Goal: Information Seeking & Learning: Learn about a topic

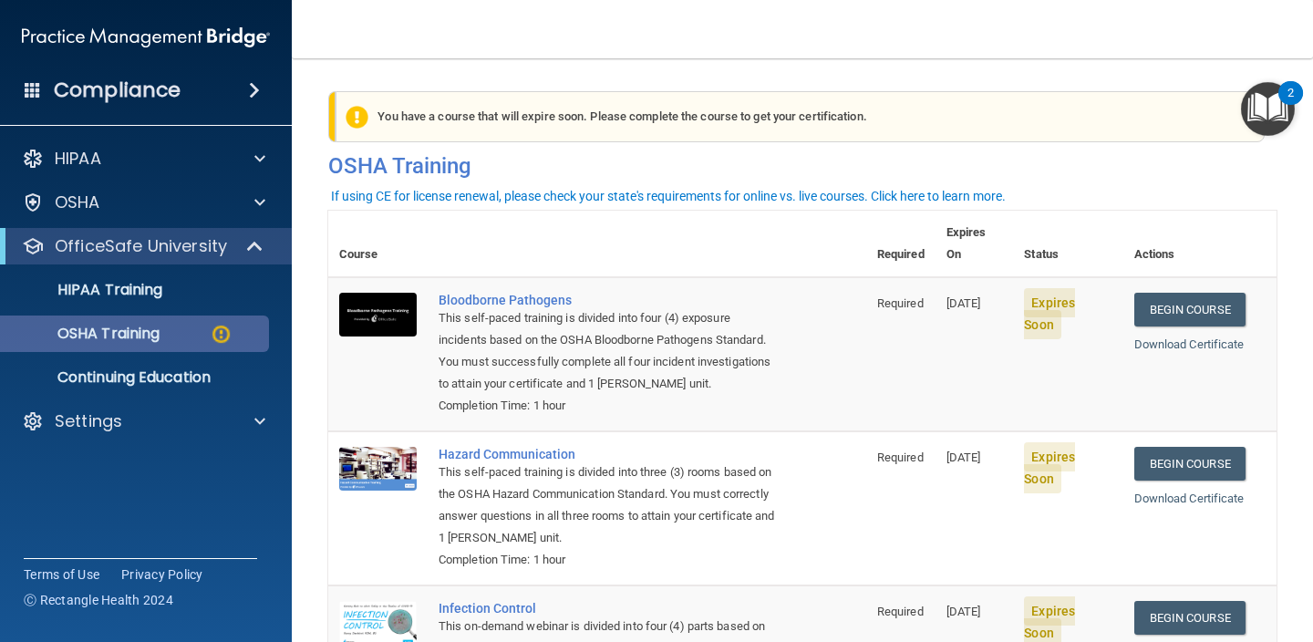
click at [81, 335] on p "OSHA Training" at bounding box center [86, 334] width 148 height 18
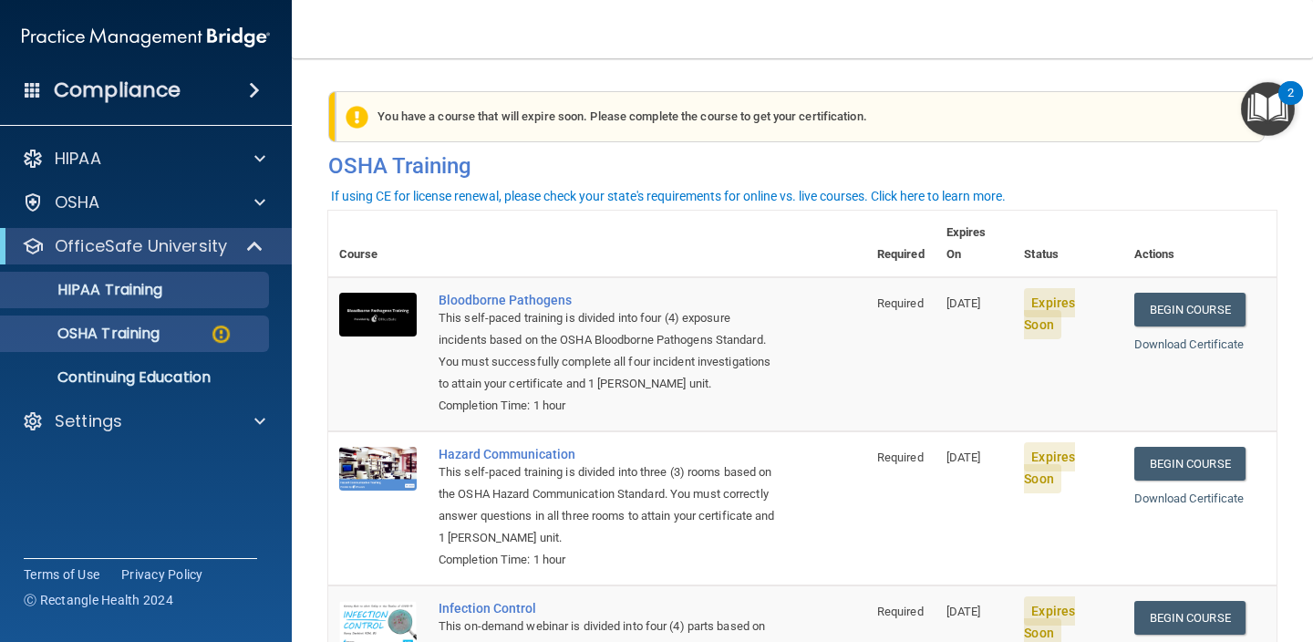
click at [105, 286] on p "HIPAA Training" at bounding box center [87, 290] width 150 height 18
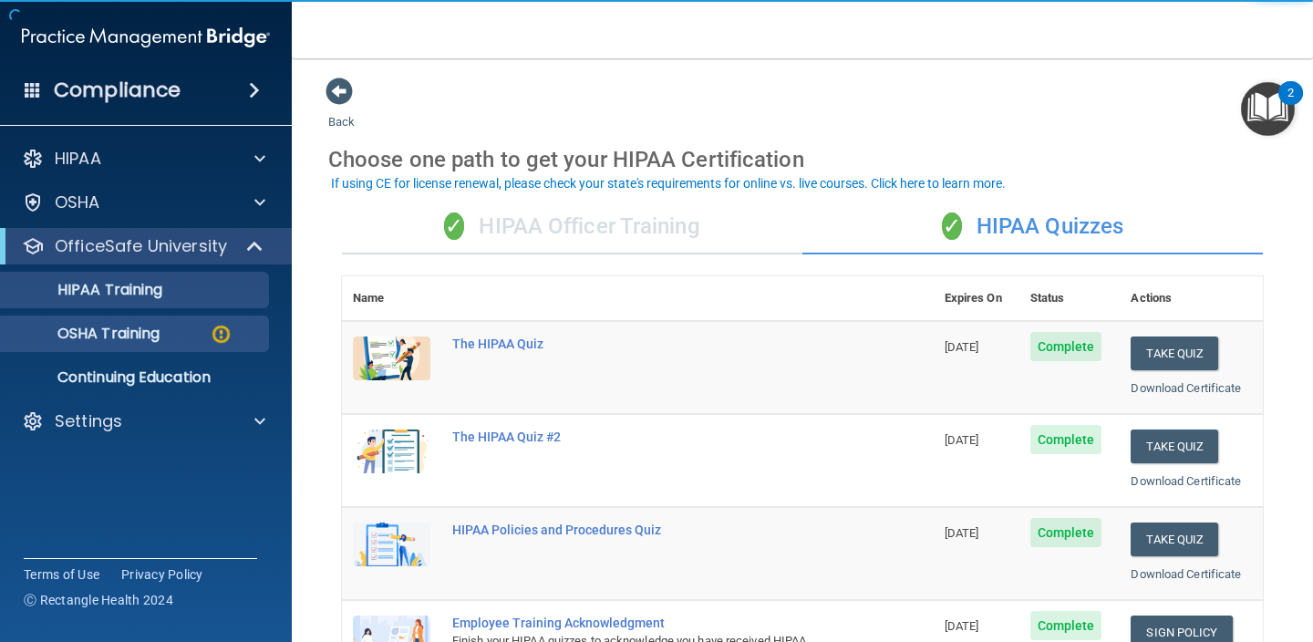
click at [182, 320] on link "OSHA Training" at bounding box center [125, 334] width 287 height 36
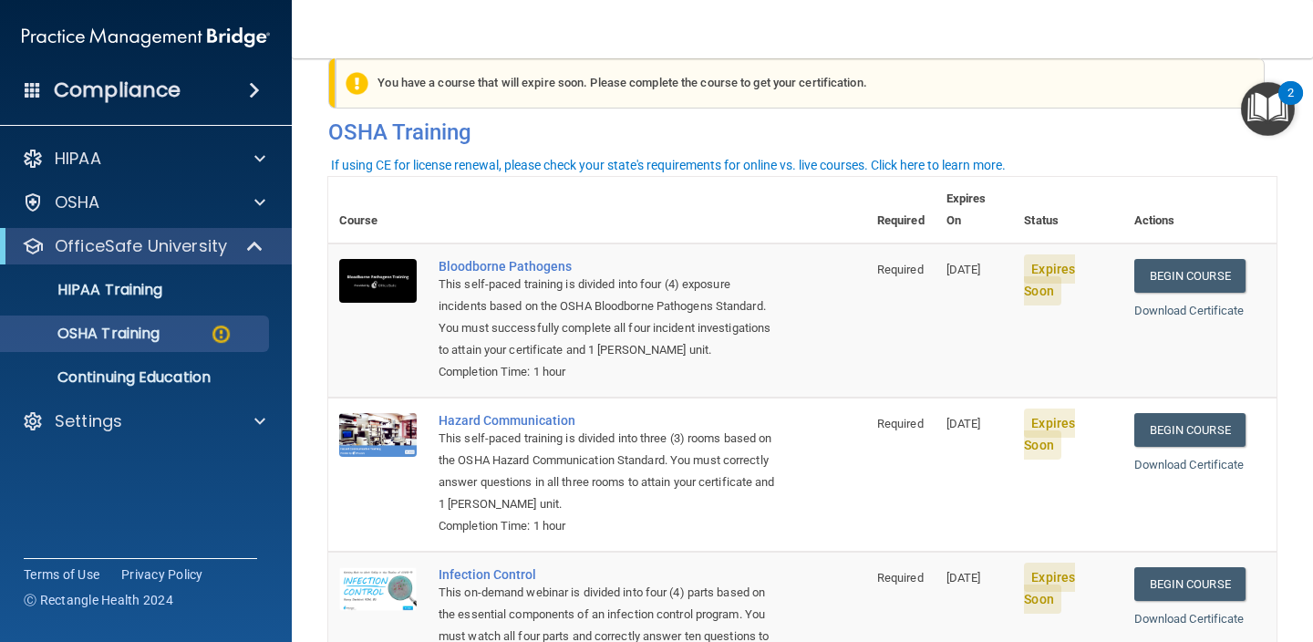
scroll to position [21, 0]
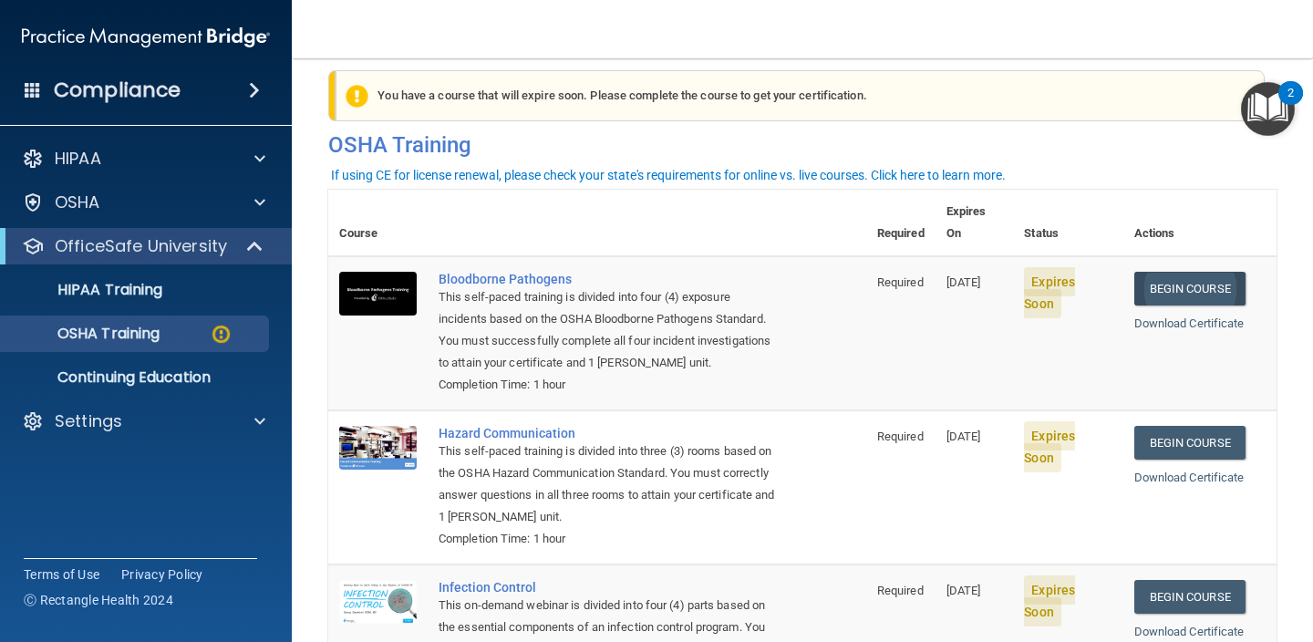
click at [1228, 272] on link "Begin Course" at bounding box center [1190, 289] width 111 height 34
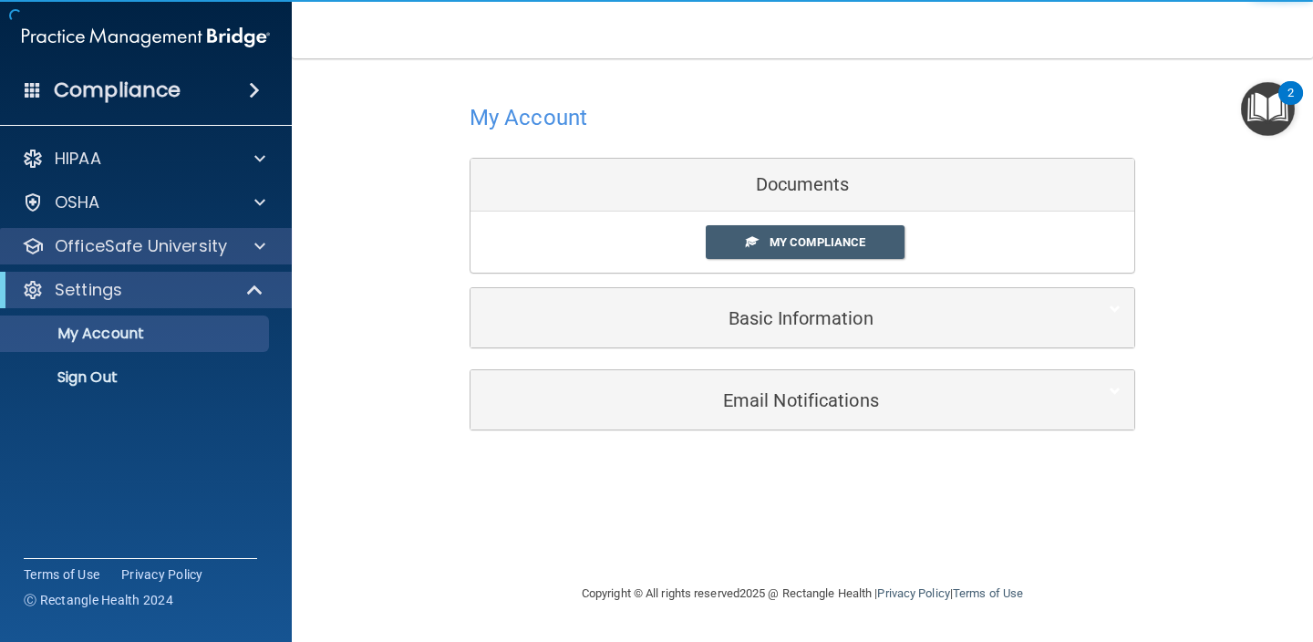
click at [244, 253] on div at bounding box center [257, 246] width 46 height 22
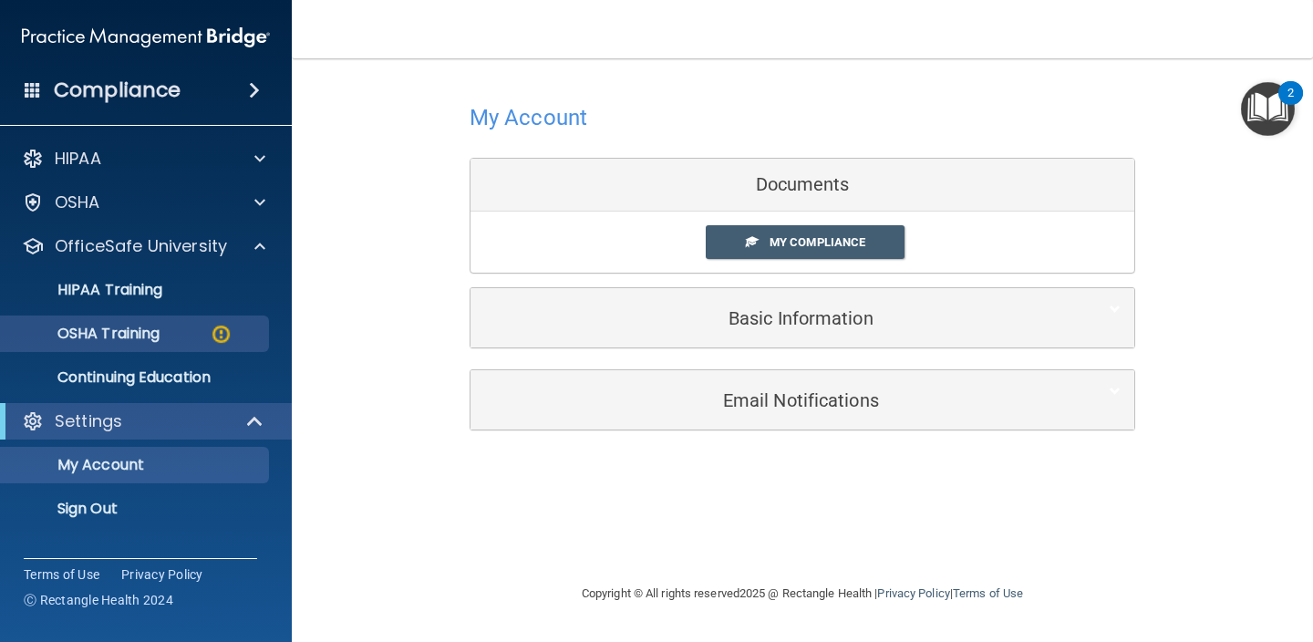
click at [210, 324] on img at bounding box center [221, 334] width 23 height 23
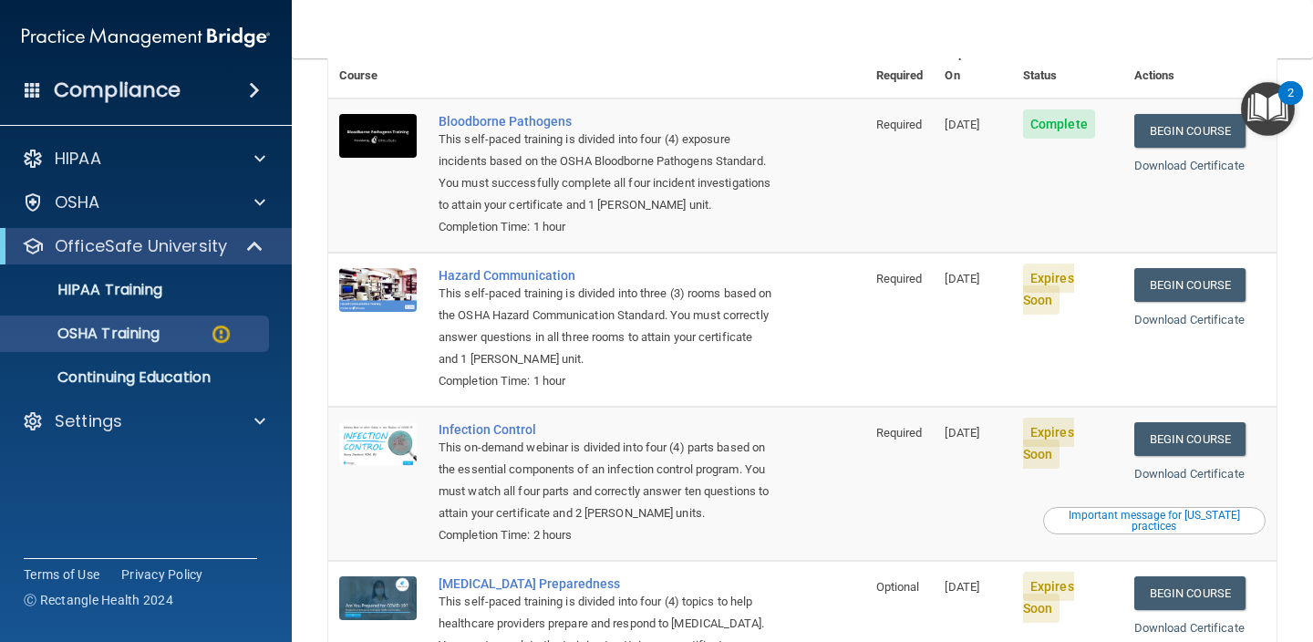
scroll to position [111, 0]
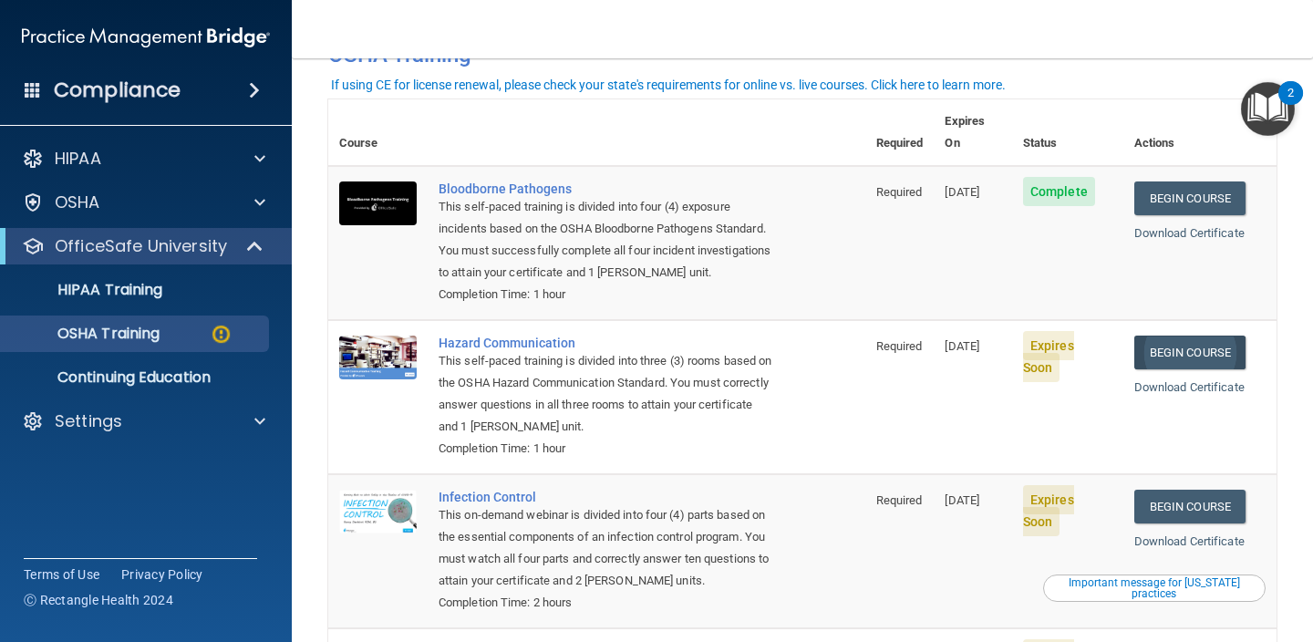
click at [1178, 336] on link "Begin Course" at bounding box center [1190, 353] width 111 height 34
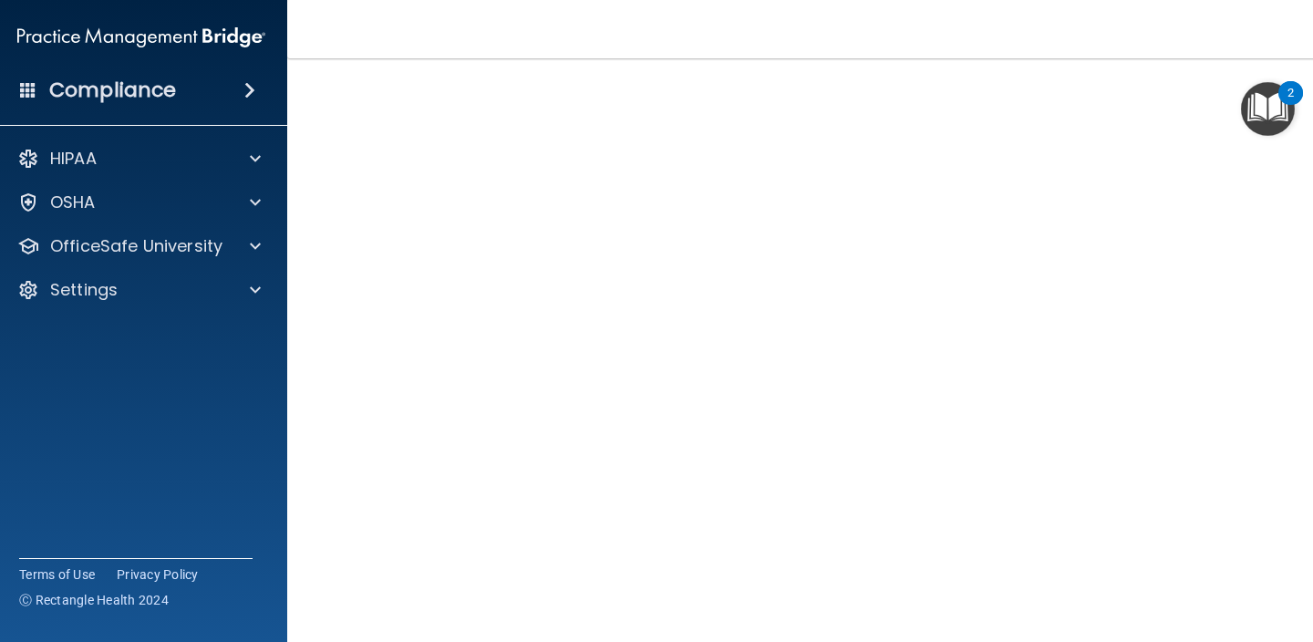
scroll to position [109, 0]
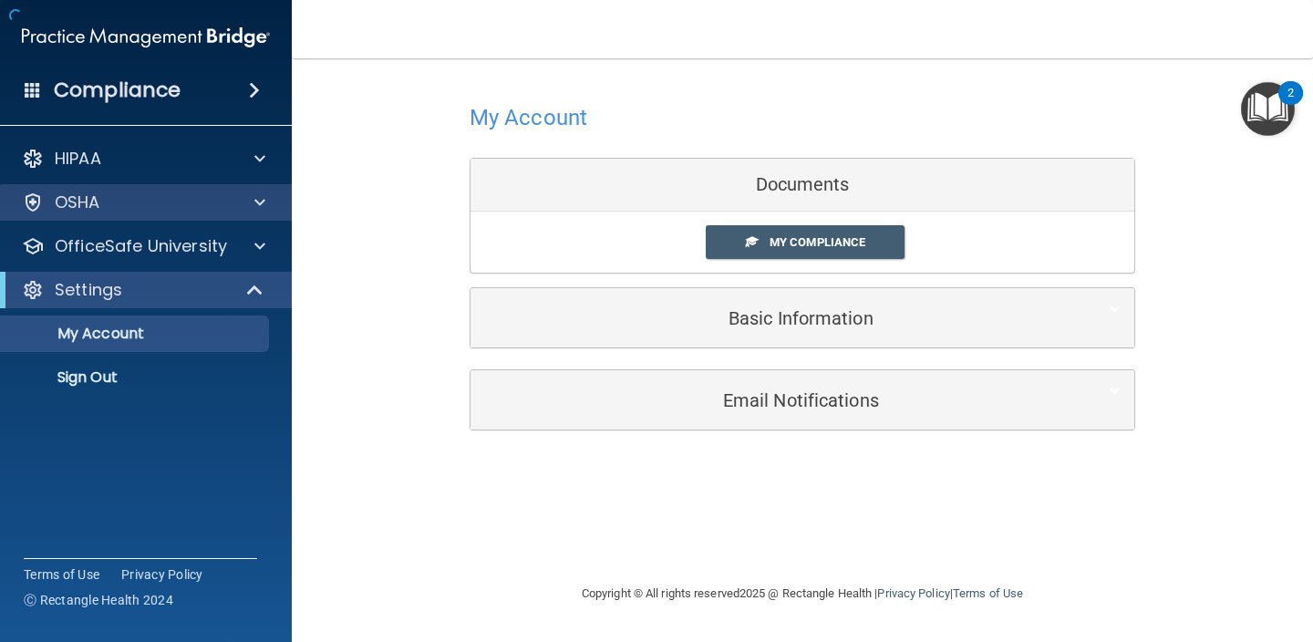
click at [253, 205] on div at bounding box center [257, 203] width 46 height 22
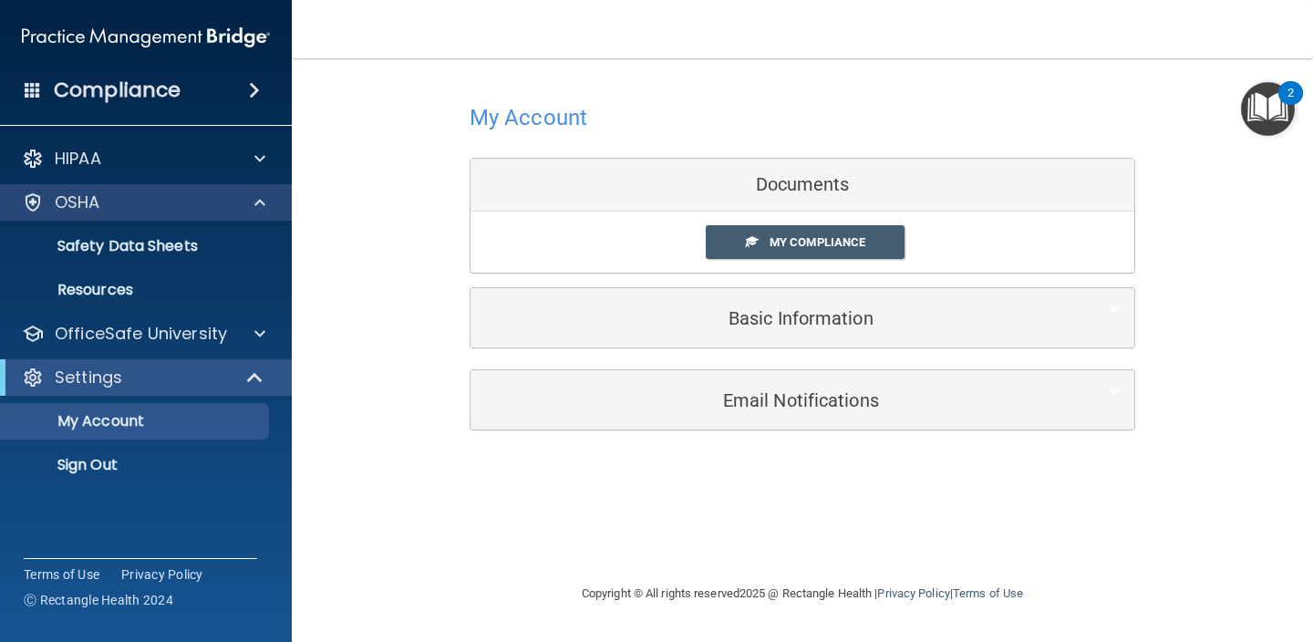
click at [171, 198] on div "OSHA" at bounding box center [121, 203] width 226 height 22
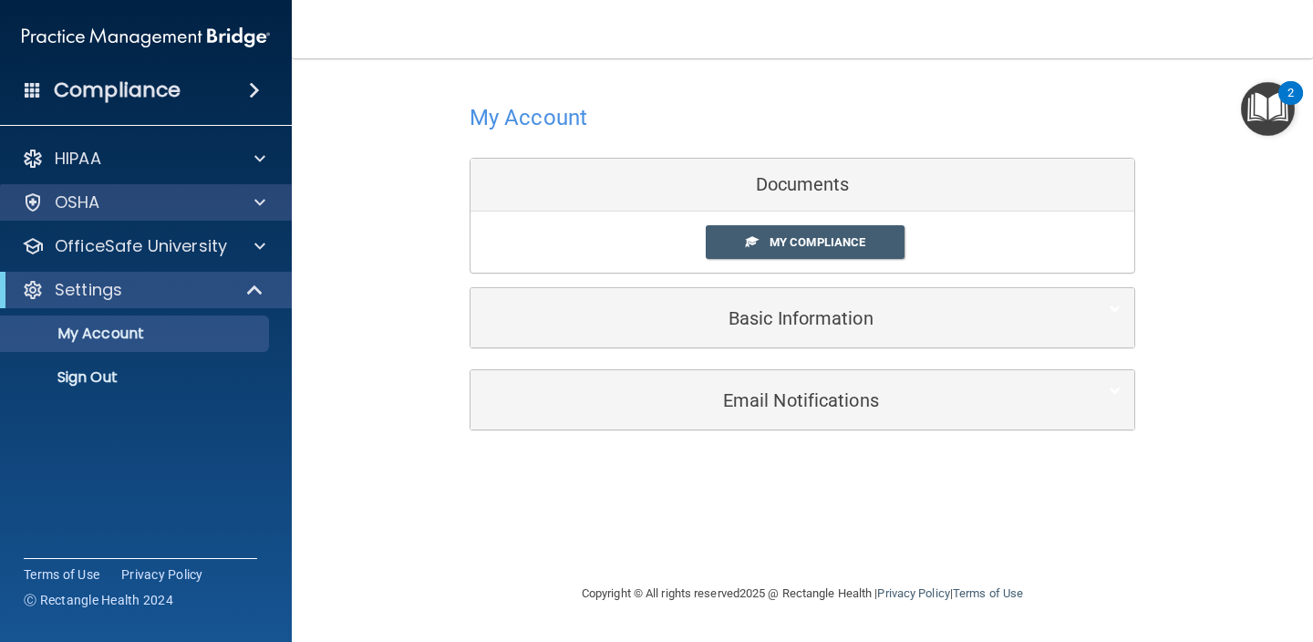
click at [171, 198] on div "OSHA" at bounding box center [121, 203] width 226 height 22
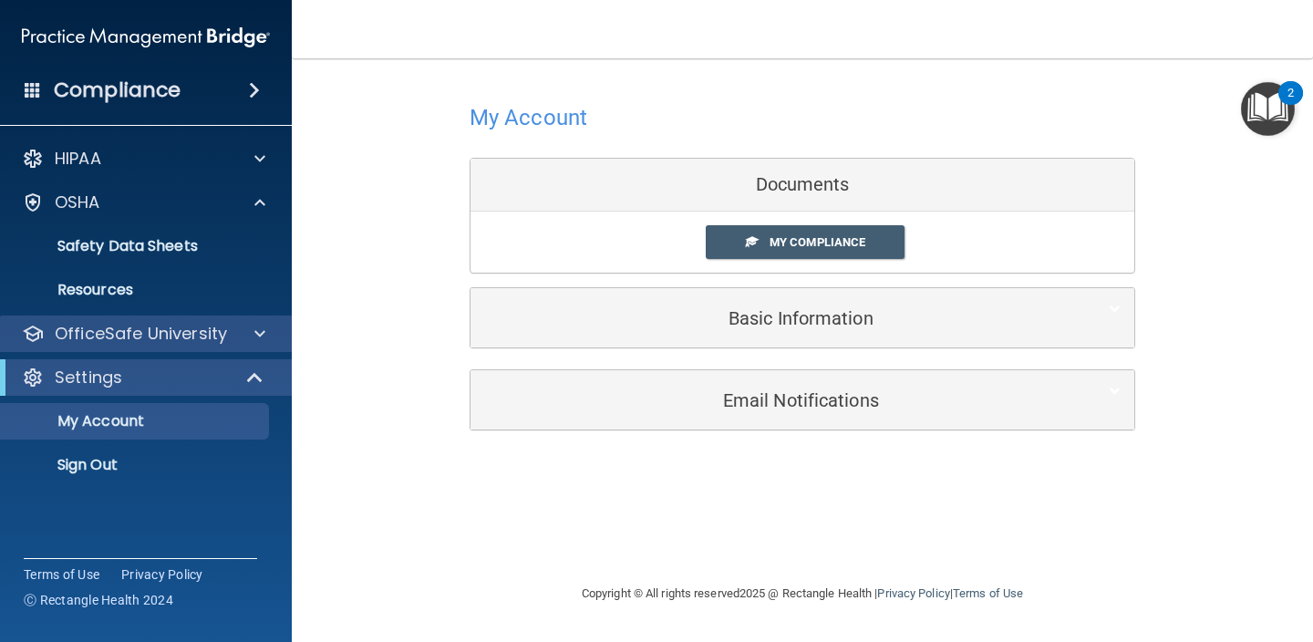
click at [179, 337] on p "OfficeSafe University" at bounding box center [141, 334] width 172 height 22
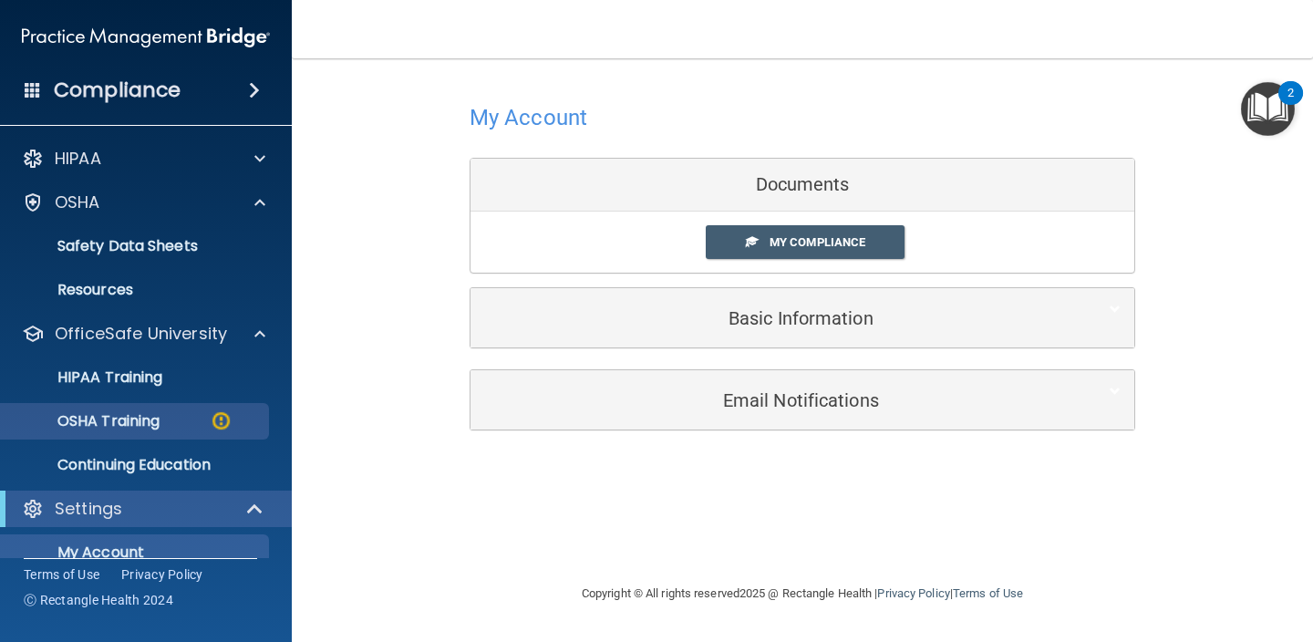
click at [172, 428] on div "OSHA Training" at bounding box center [136, 421] width 249 height 18
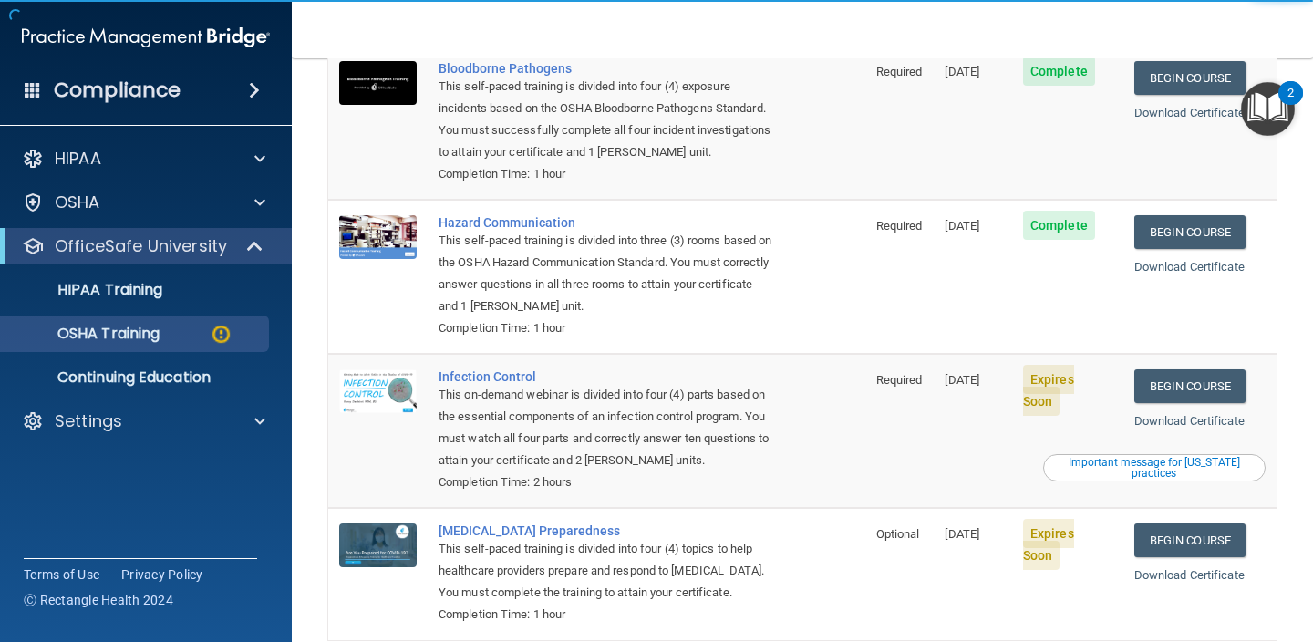
scroll to position [233, 0]
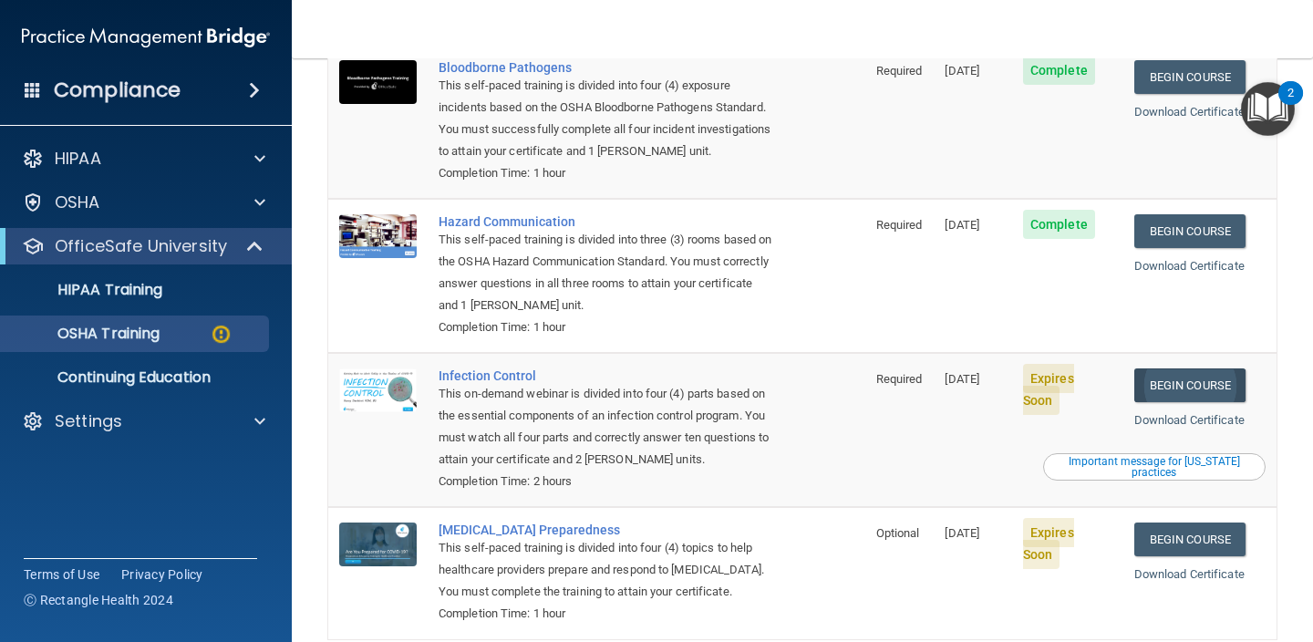
click at [1221, 368] on link "Begin Course" at bounding box center [1190, 385] width 111 height 34
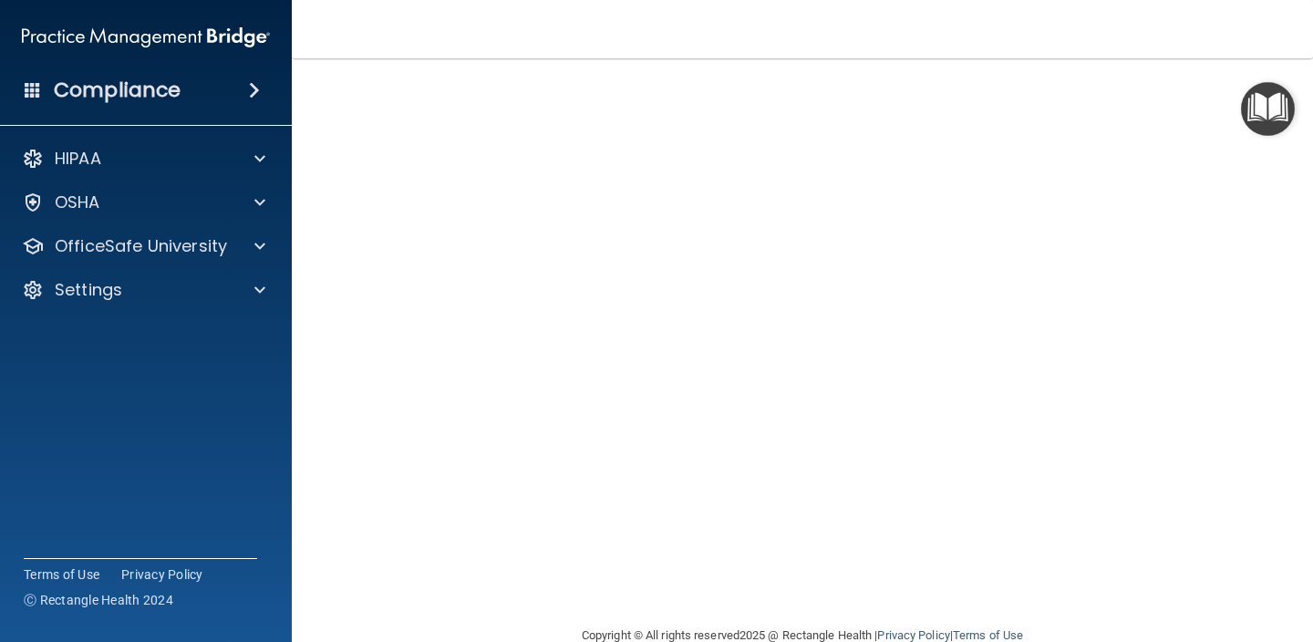
scroll to position [109, 0]
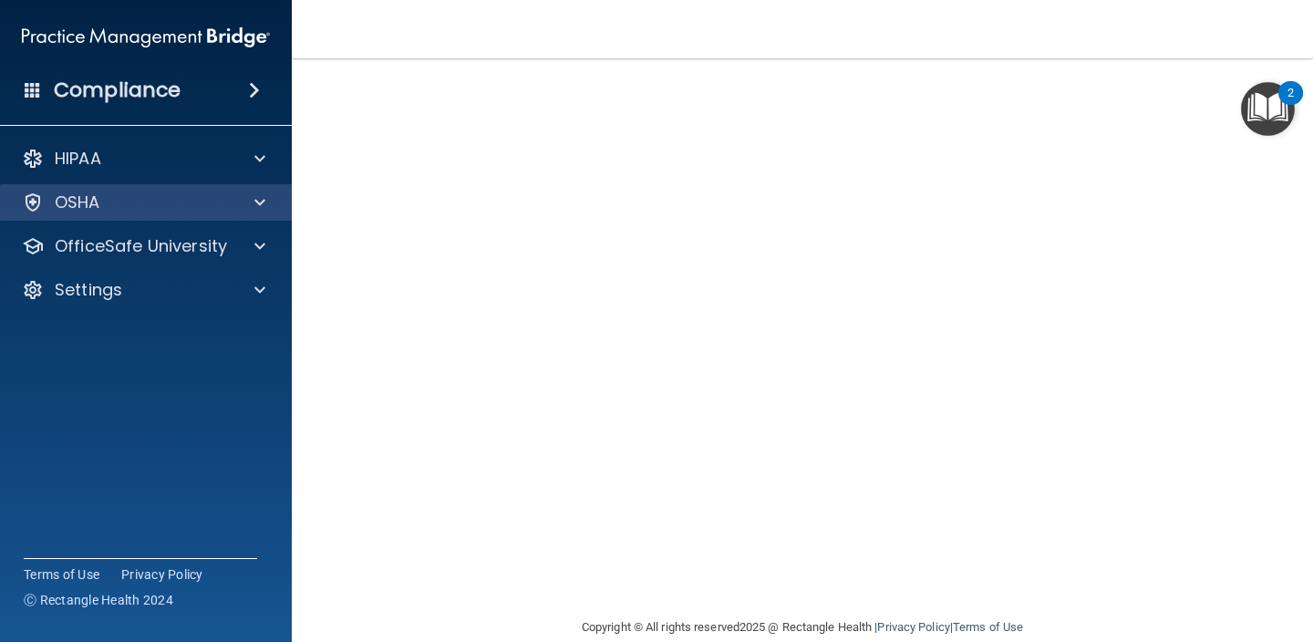
click at [228, 206] on div "OSHA" at bounding box center [121, 203] width 226 height 22
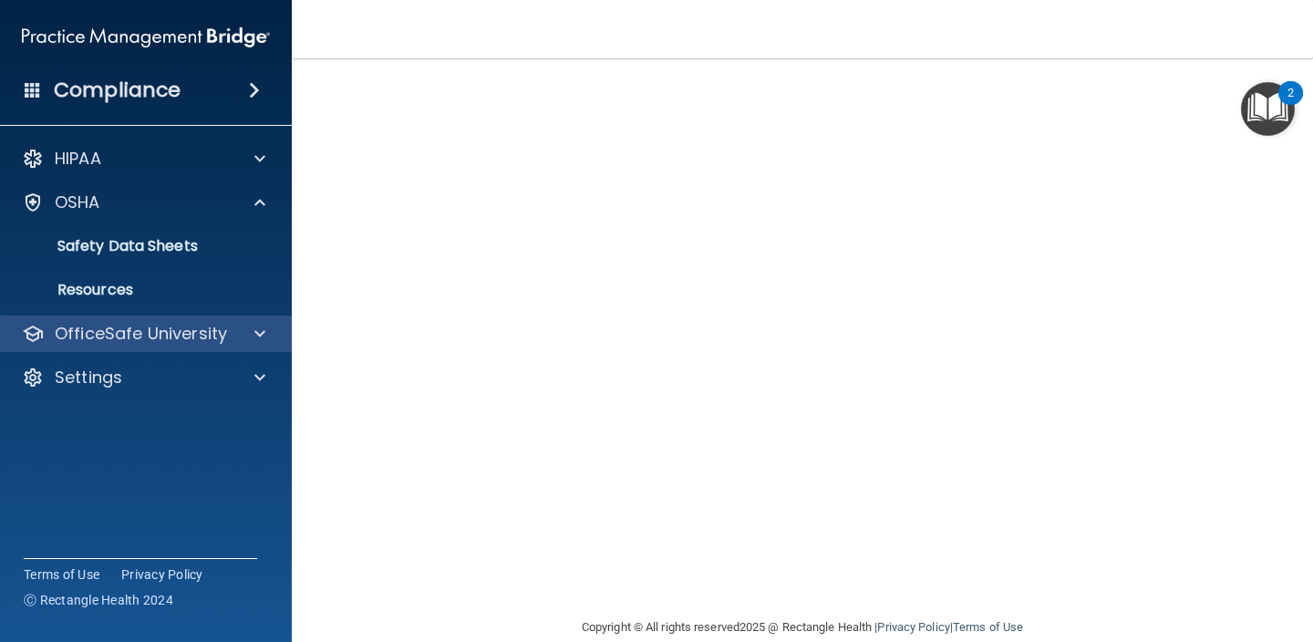
click at [234, 326] on div at bounding box center [257, 334] width 46 height 22
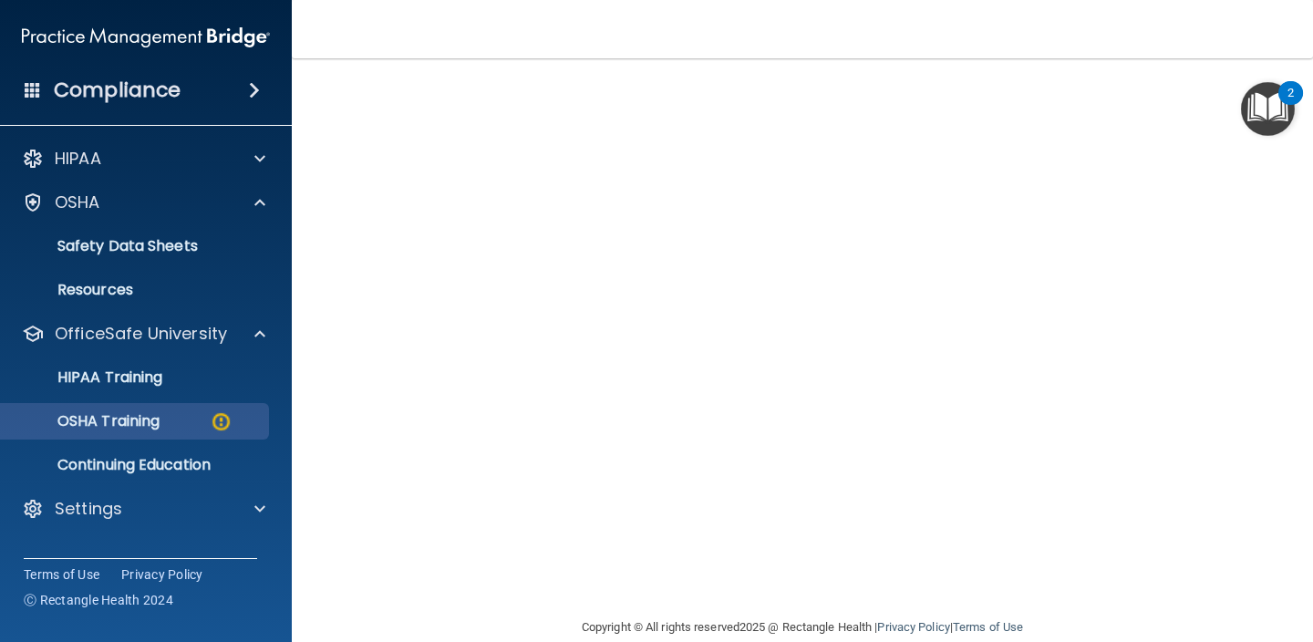
click at [232, 413] on img at bounding box center [221, 421] width 23 height 23
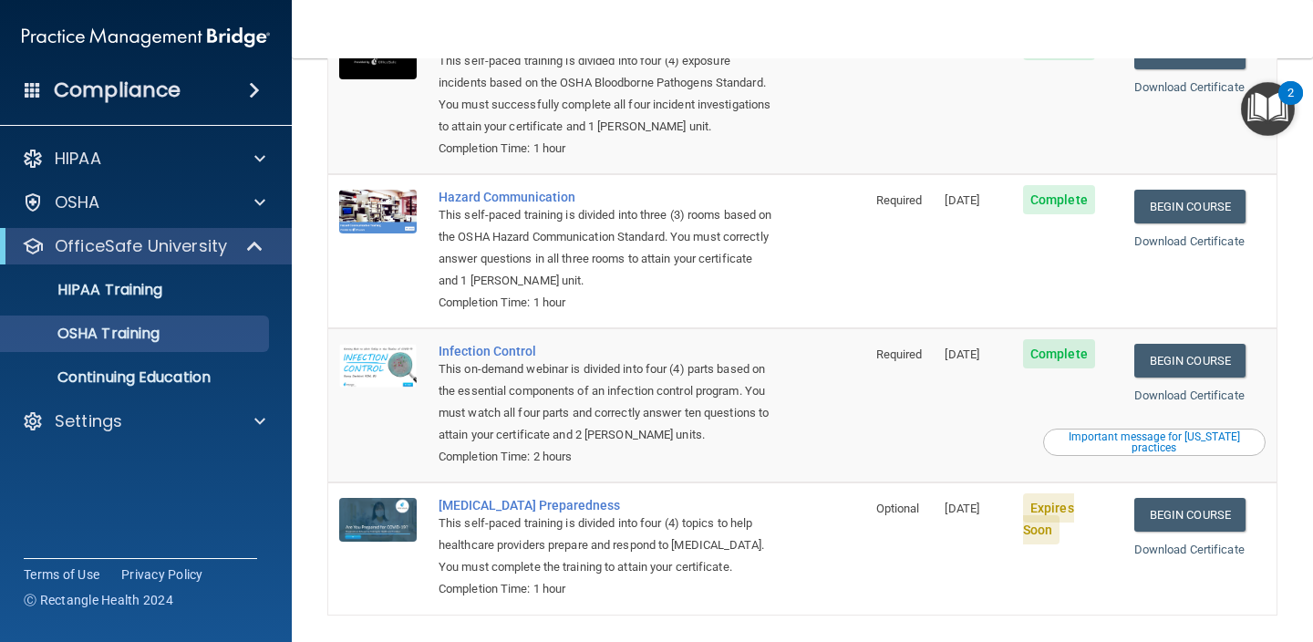
scroll to position [209, 0]
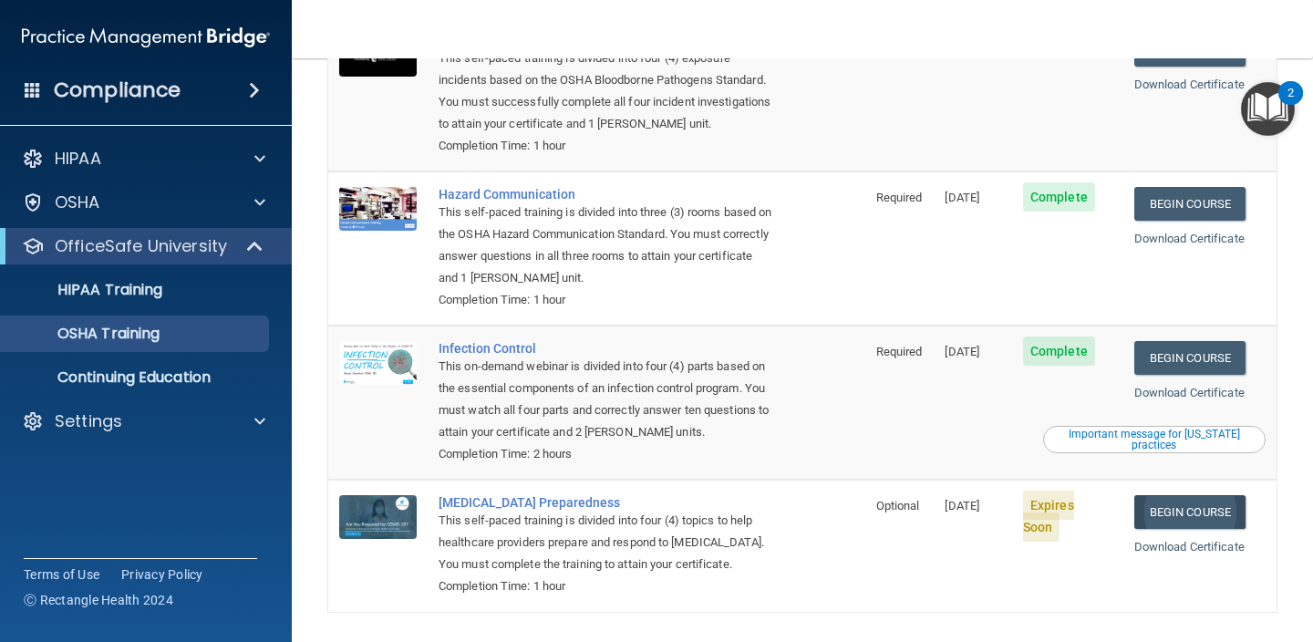
click at [1217, 495] on link "Begin Course" at bounding box center [1190, 512] width 111 height 34
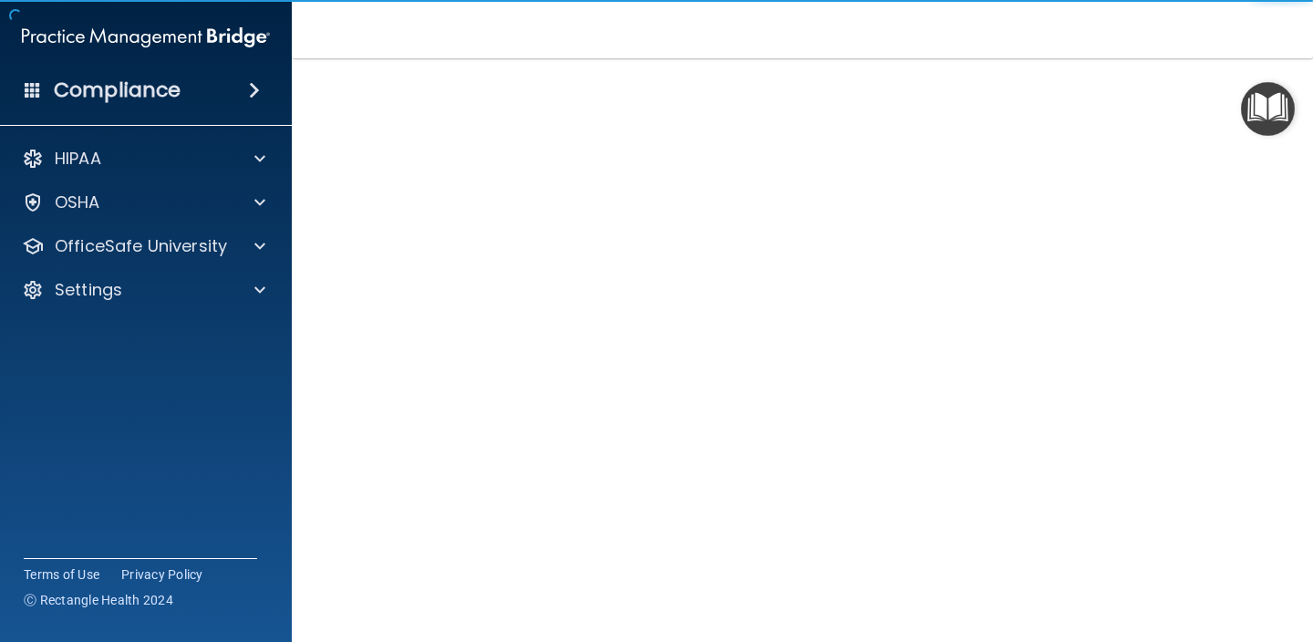
scroll to position [67, 0]
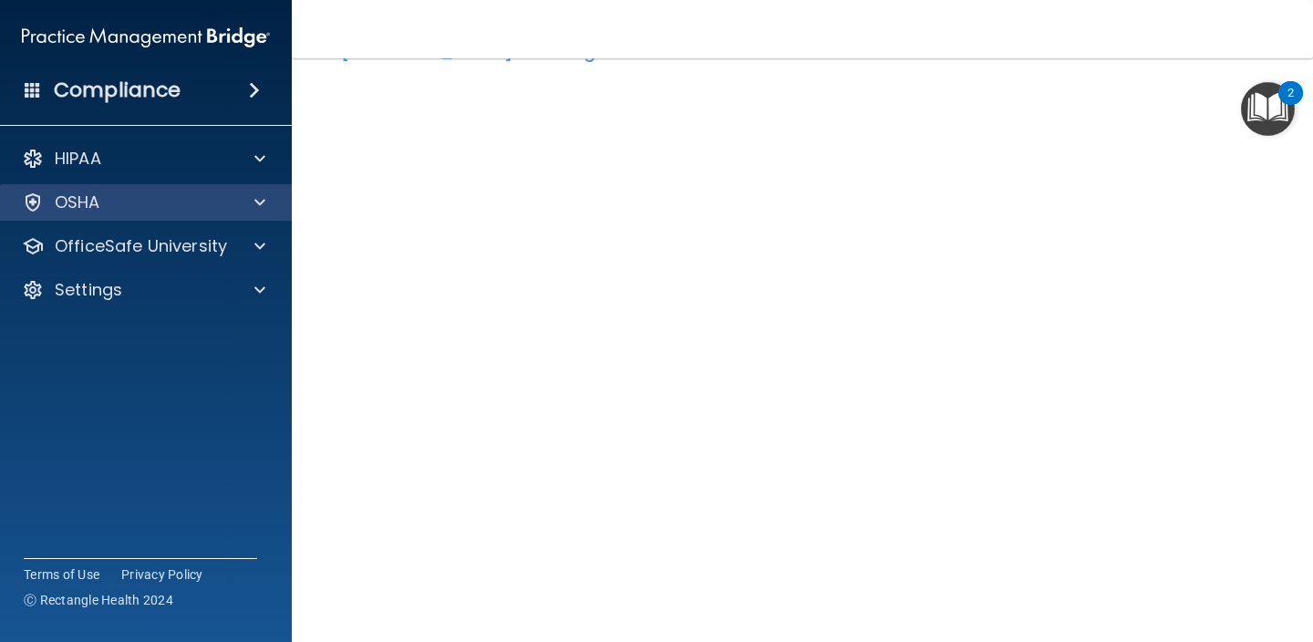
click at [214, 195] on div "OSHA" at bounding box center [121, 203] width 226 height 22
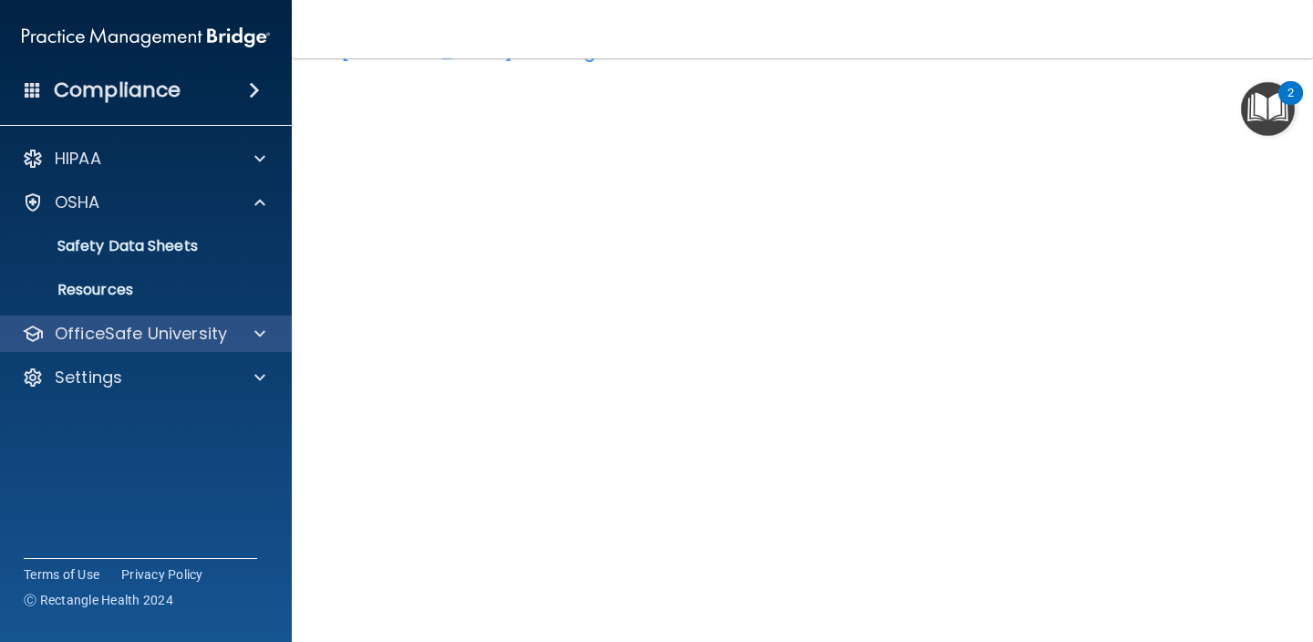
click at [223, 330] on p "OfficeSafe University" at bounding box center [141, 334] width 172 height 22
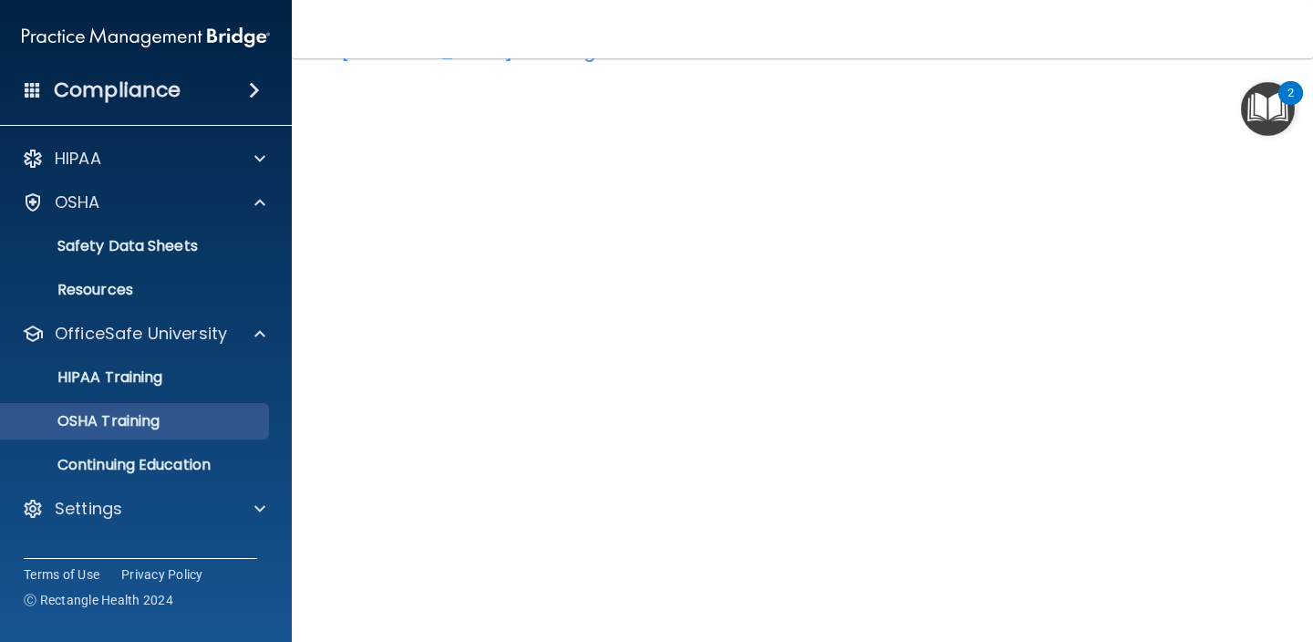
click at [201, 430] on div "OSHA Training" at bounding box center [136, 421] width 249 height 18
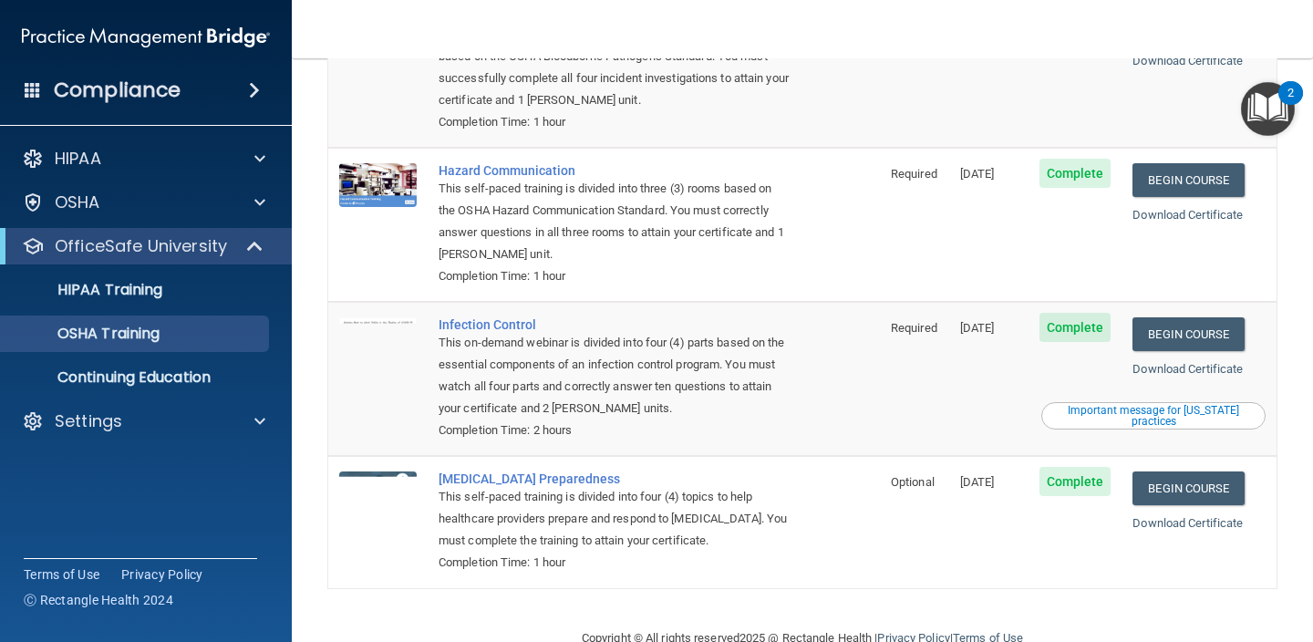
scroll to position [217, 0]
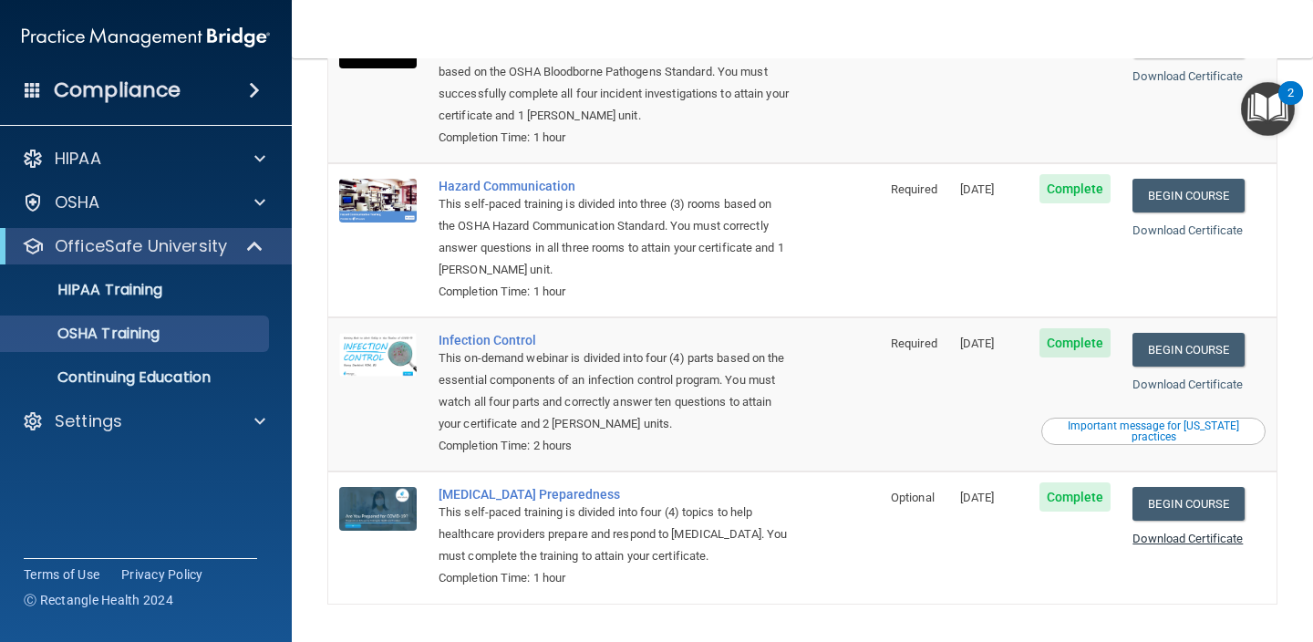
click at [1243, 532] on link "Download Certificate" at bounding box center [1188, 539] width 110 height 14
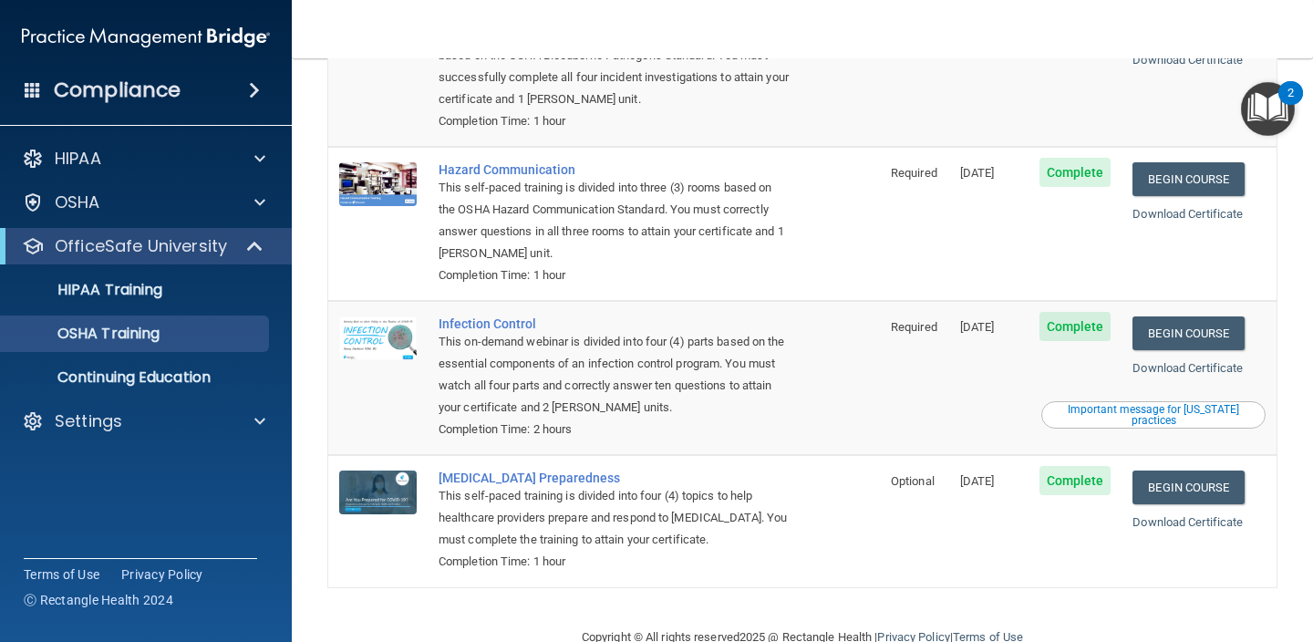
scroll to position [233, 0]
click at [1140, 405] on div "Important message for [US_STATE] practices" at bounding box center [1153, 416] width 219 height 22
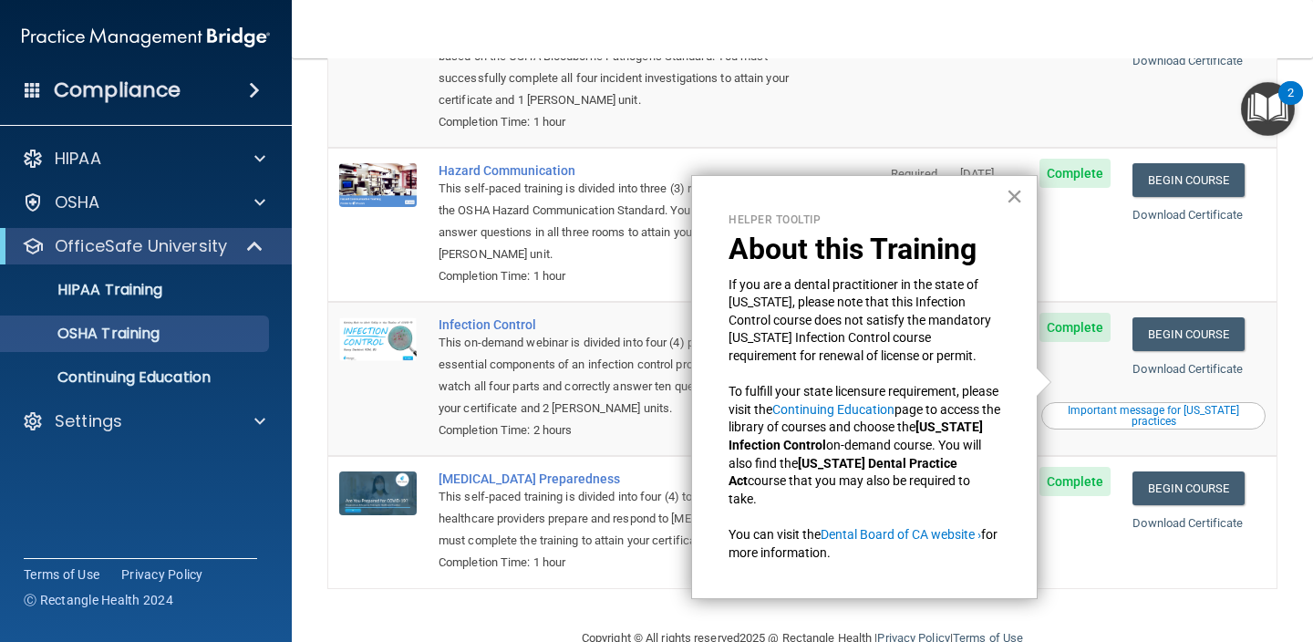
click at [1022, 198] on button "×" at bounding box center [1014, 196] width 17 height 29
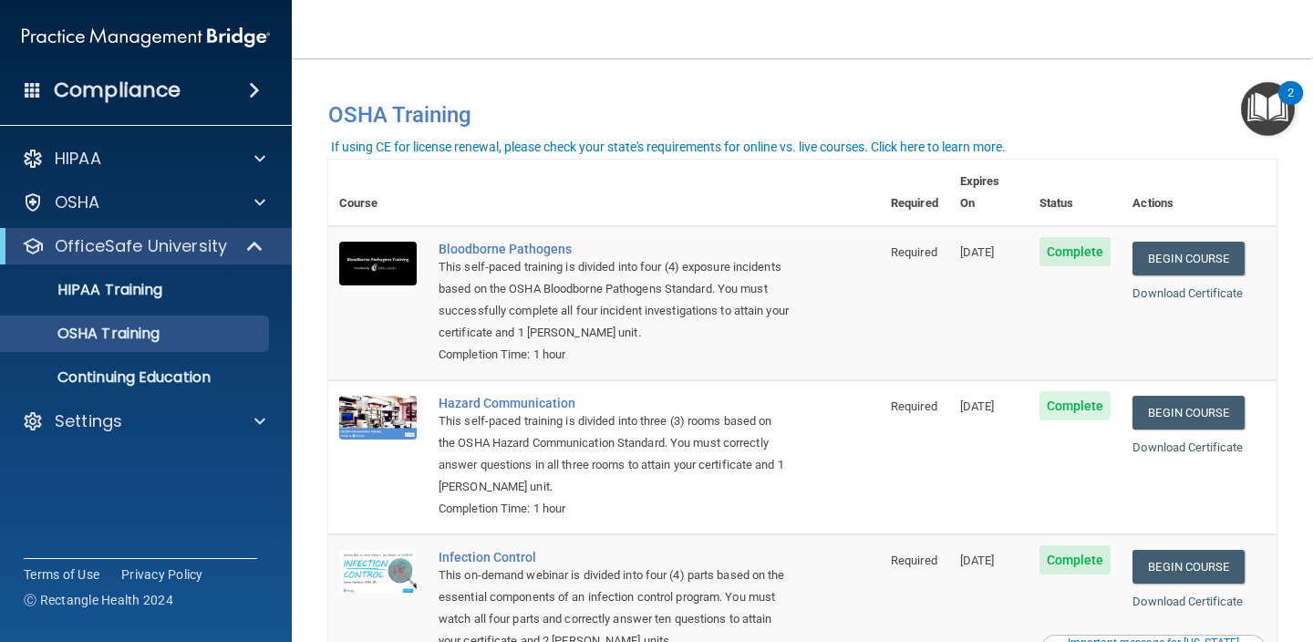
scroll to position [0, 0]
click at [175, 283] on div "HIPAA Training" at bounding box center [136, 290] width 249 height 18
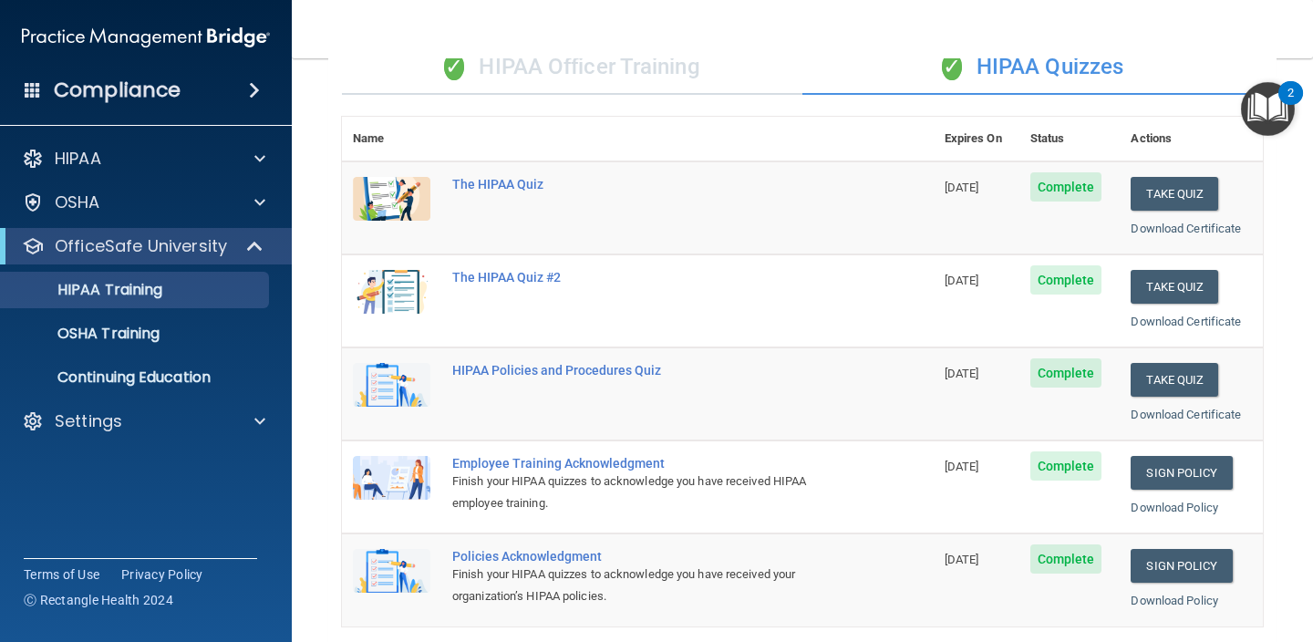
scroll to position [145, 0]
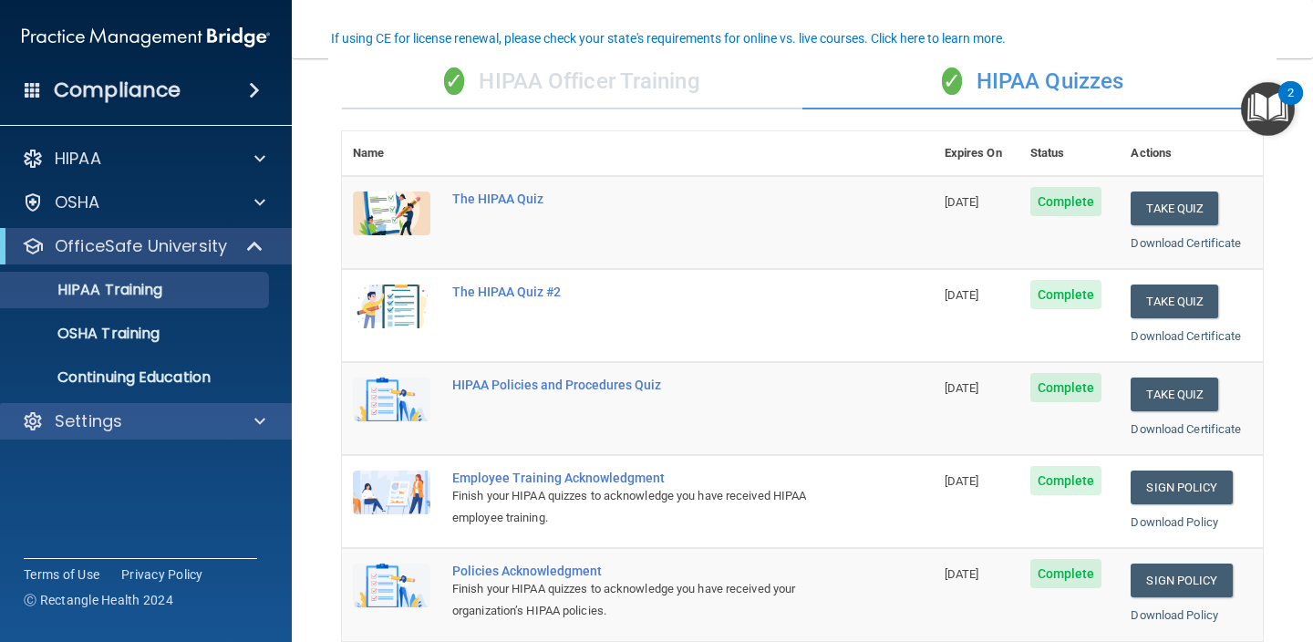
click at [163, 422] on div "Settings" at bounding box center [121, 421] width 226 height 22
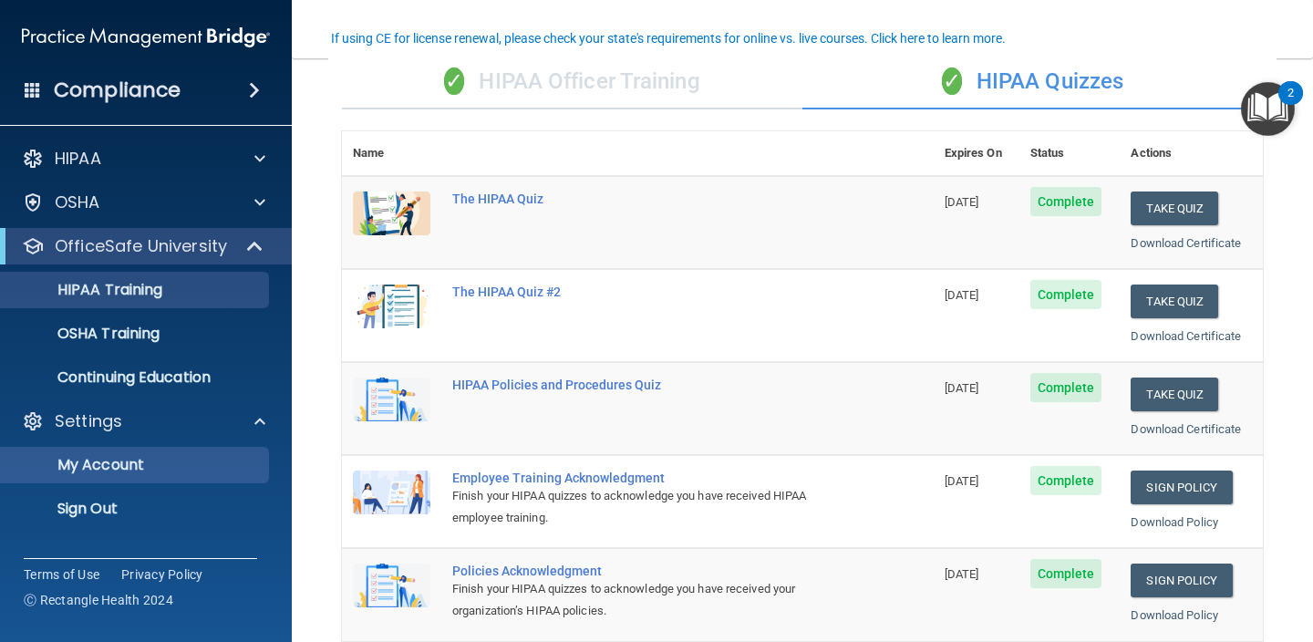
click at [191, 466] on p "My Account" at bounding box center [136, 465] width 249 height 18
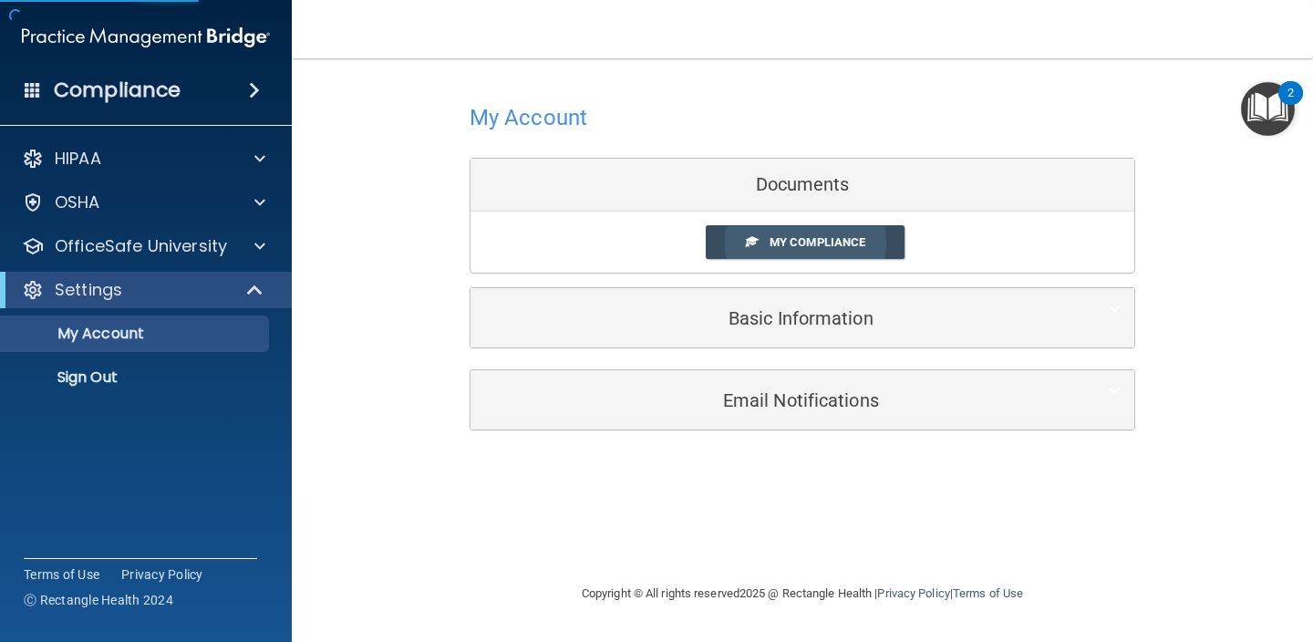
click at [836, 231] on link "My Compliance" at bounding box center [806, 242] width 200 height 34
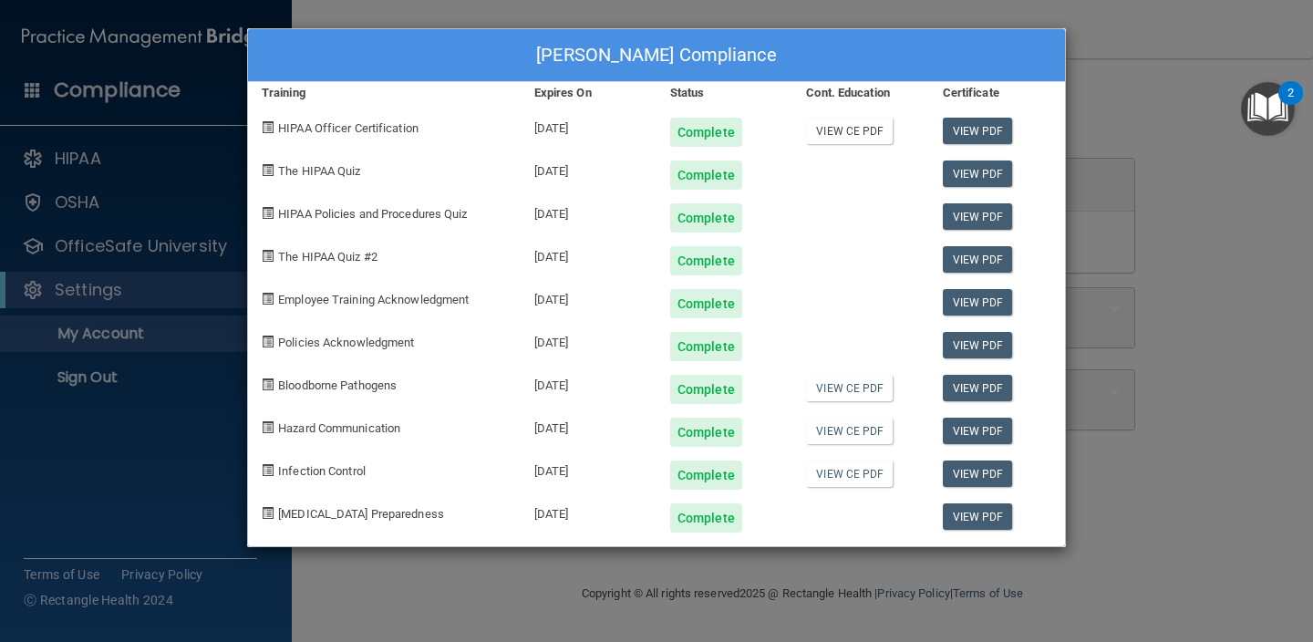
click at [877, 128] on link "View CE PDF" at bounding box center [849, 131] width 87 height 26
click at [871, 384] on link "View CE PDF" at bounding box center [849, 388] width 87 height 26
click at [994, 168] on link "View PDF" at bounding box center [978, 174] width 70 height 26
click at [1235, 145] on div "[PERSON_NAME] Compliance Training Expires On Status Cont. Education Certificate…" at bounding box center [656, 321] width 1313 height 642
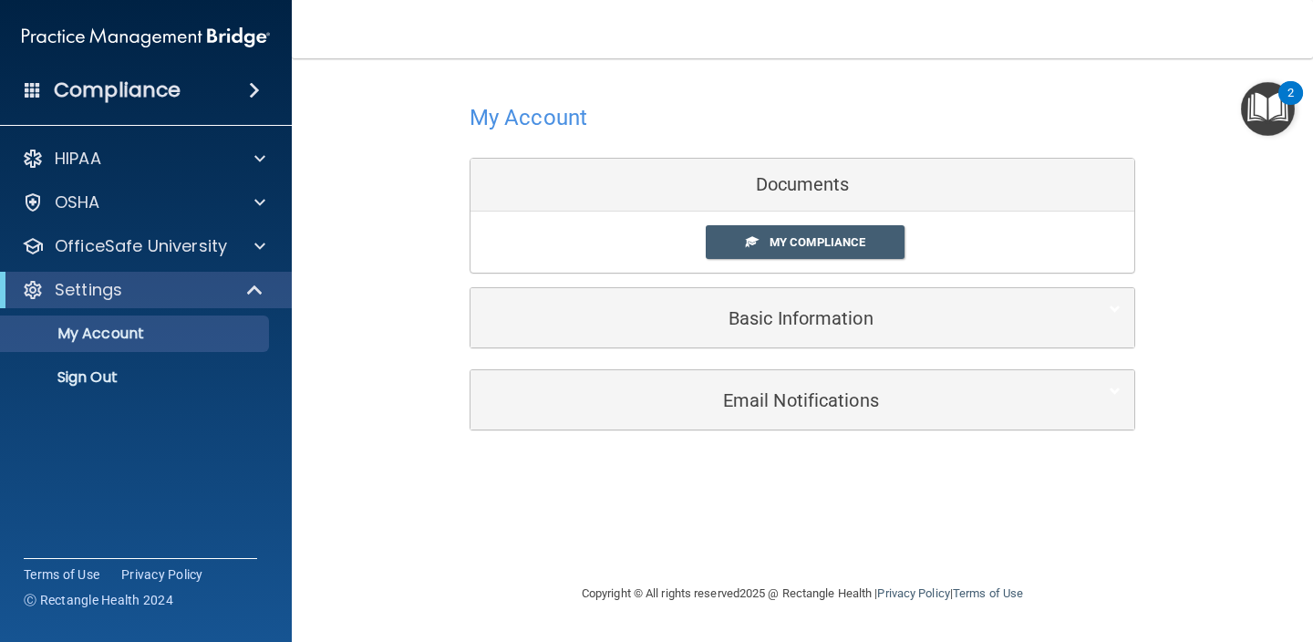
click at [1287, 111] on img "Open Resource Center, 2 new notifications" at bounding box center [1268, 109] width 54 height 54
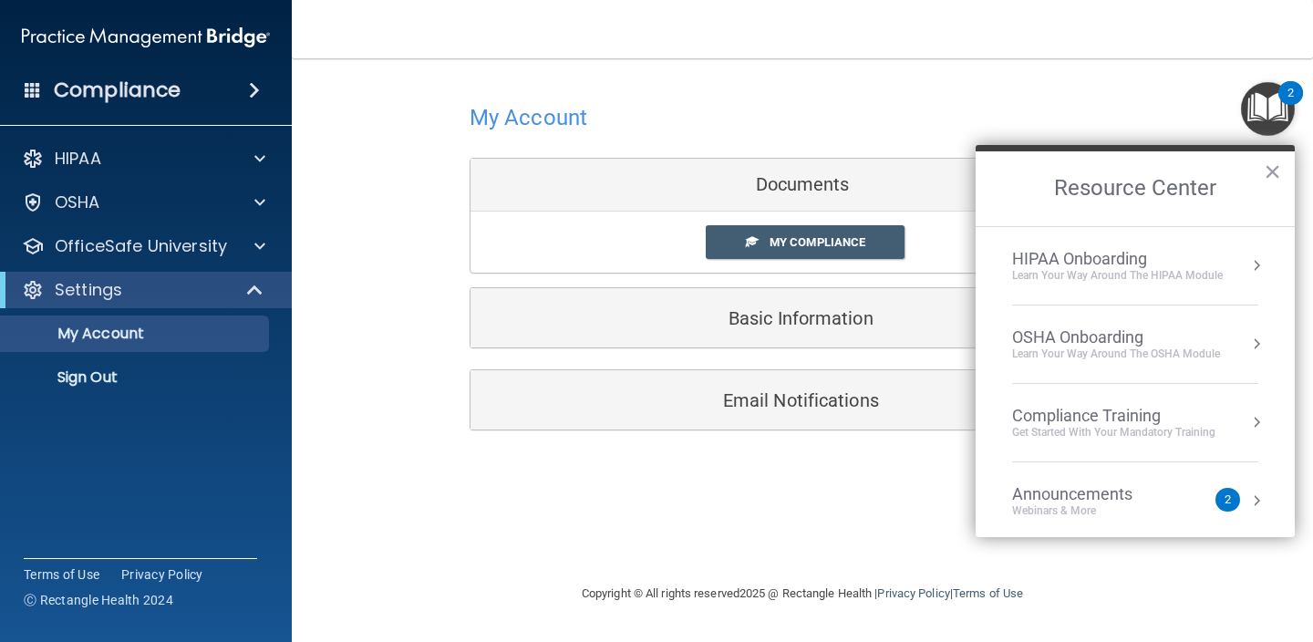
click at [1142, 499] on div "Announcements" at bounding box center [1090, 494] width 157 height 20
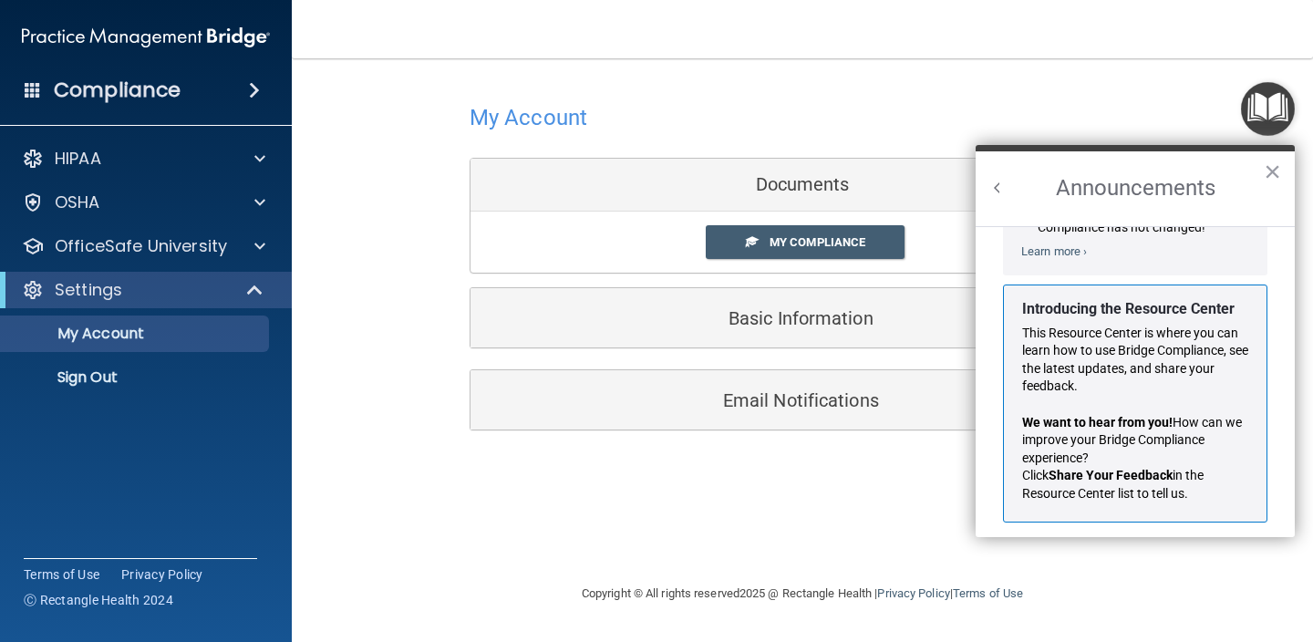
scroll to position [268, 0]
click at [1264, 179] on button "×" at bounding box center [1272, 171] width 17 height 29
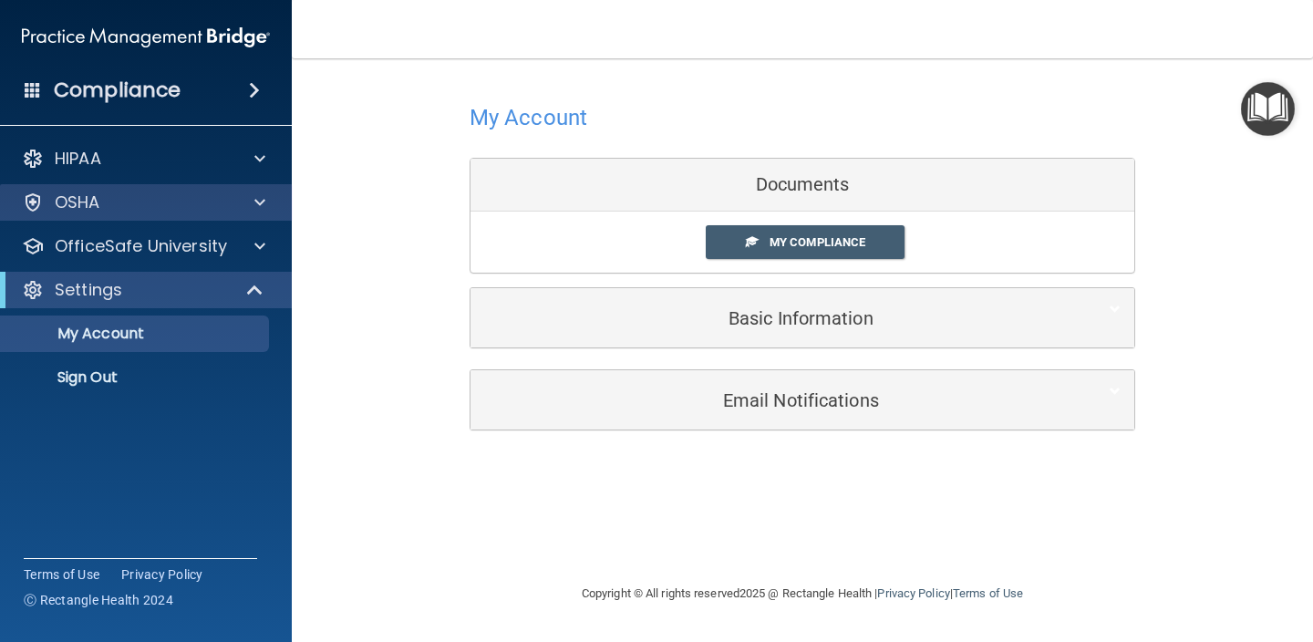
click at [195, 199] on div "OSHA" at bounding box center [121, 203] width 226 height 22
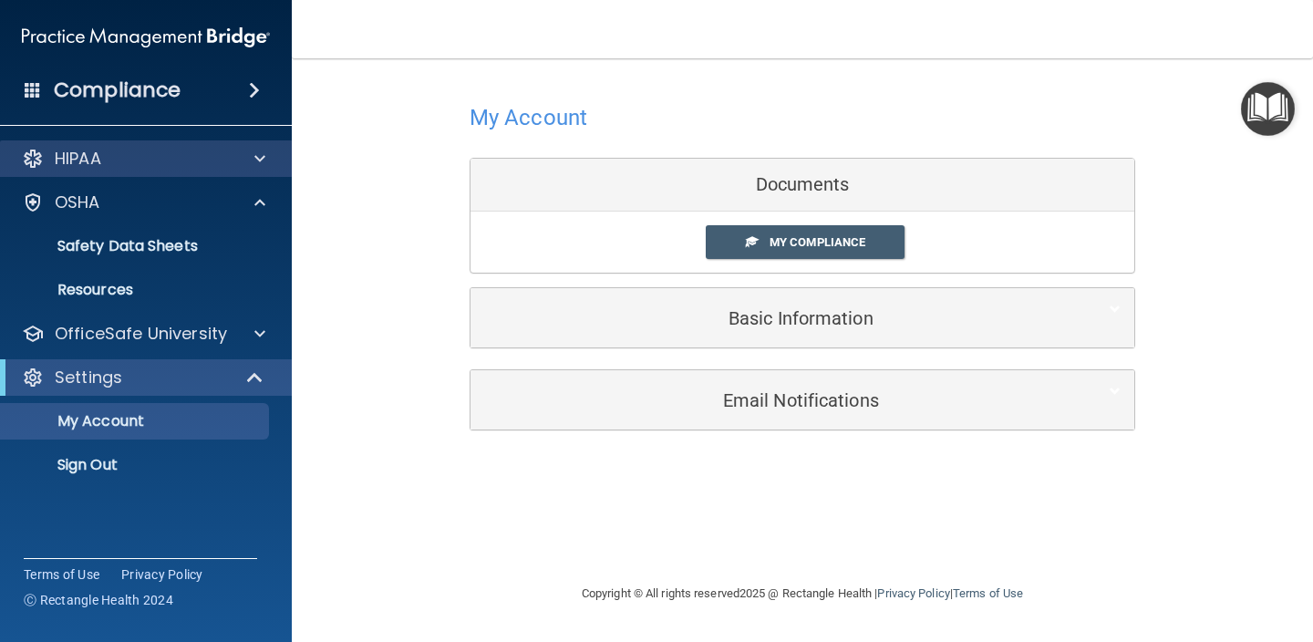
click at [214, 151] on div "HIPAA" at bounding box center [121, 159] width 226 height 22
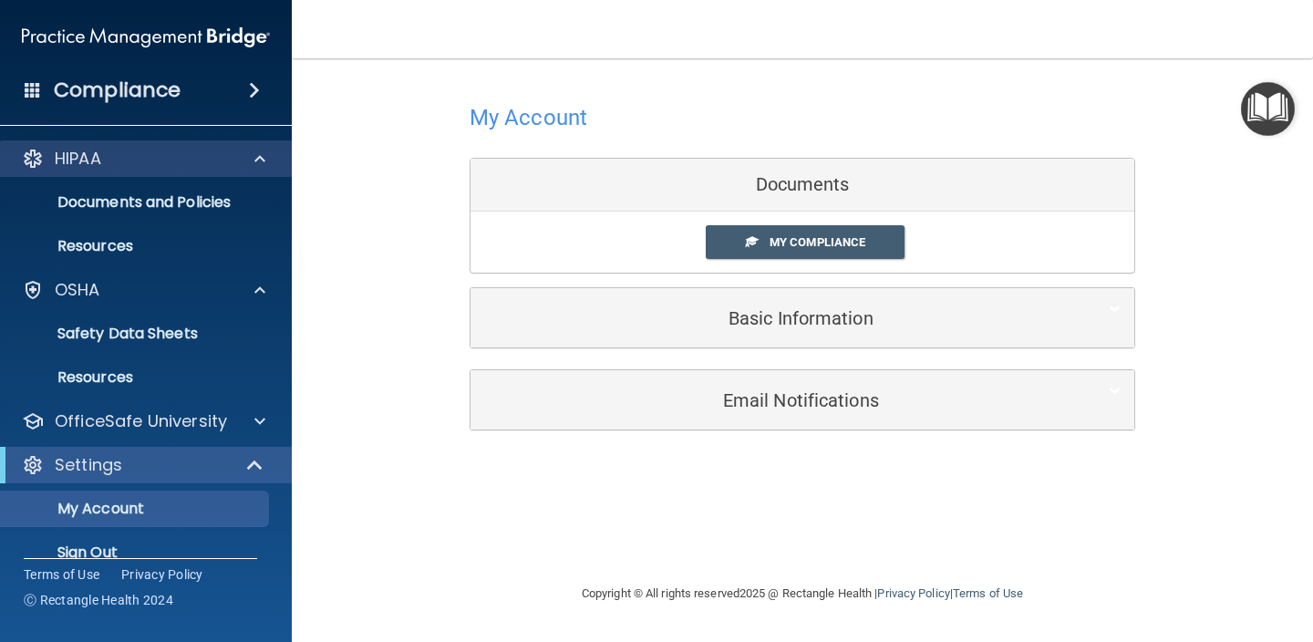
click at [214, 151] on div "HIPAA" at bounding box center [121, 159] width 226 height 22
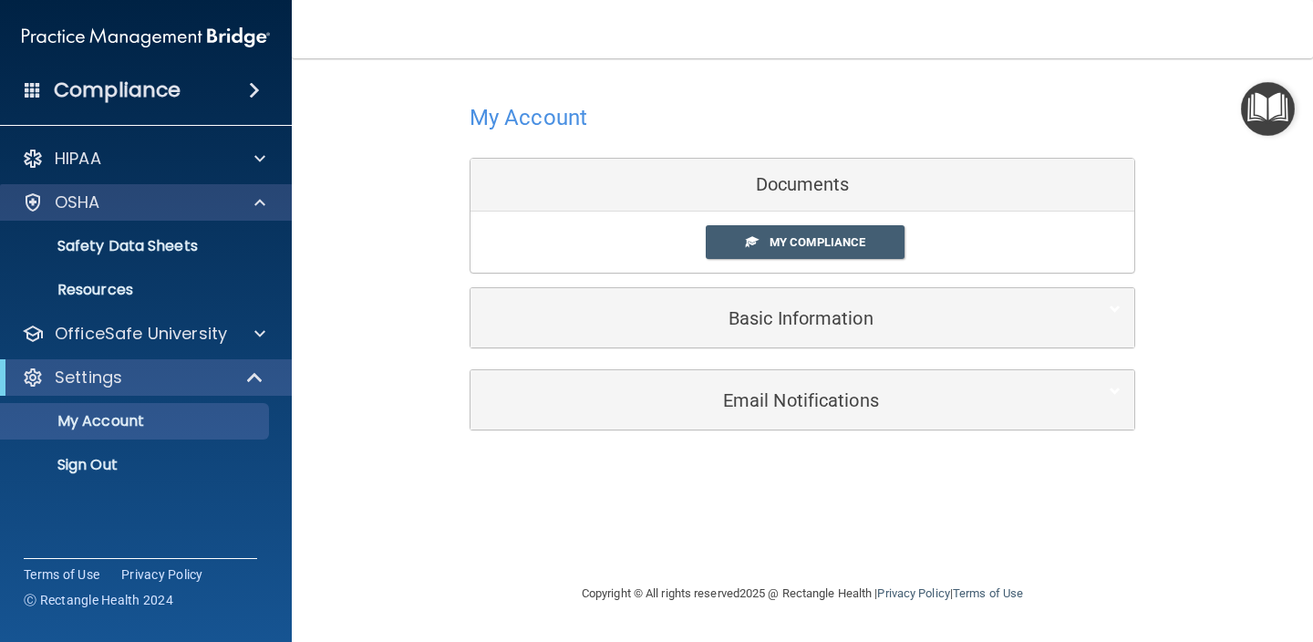
click at [210, 184] on div "OSHA" at bounding box center [146, 202] width 293 height 36
click at [240, 205] on div at bounding box center [257, 203] width 46 height 22
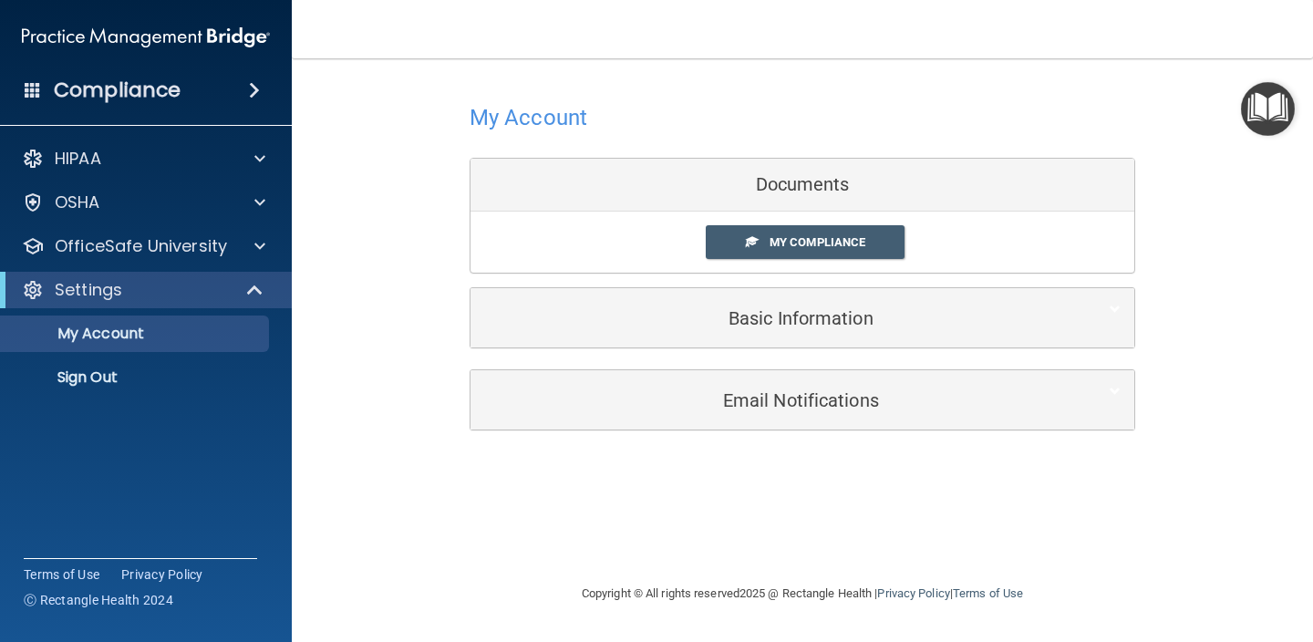
click at [262, 292] on span at bounding box center [257, 290] width 16 height 22
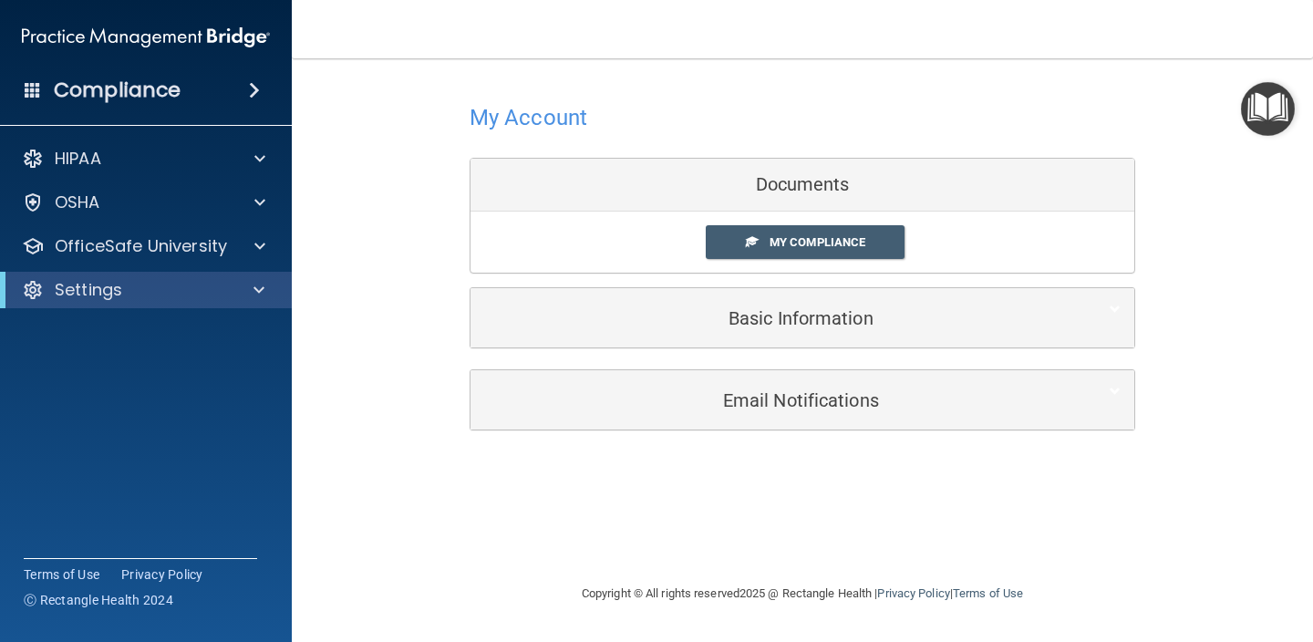
click at [262, 292] on span at bounding box center [259, 290] width 11 height 22
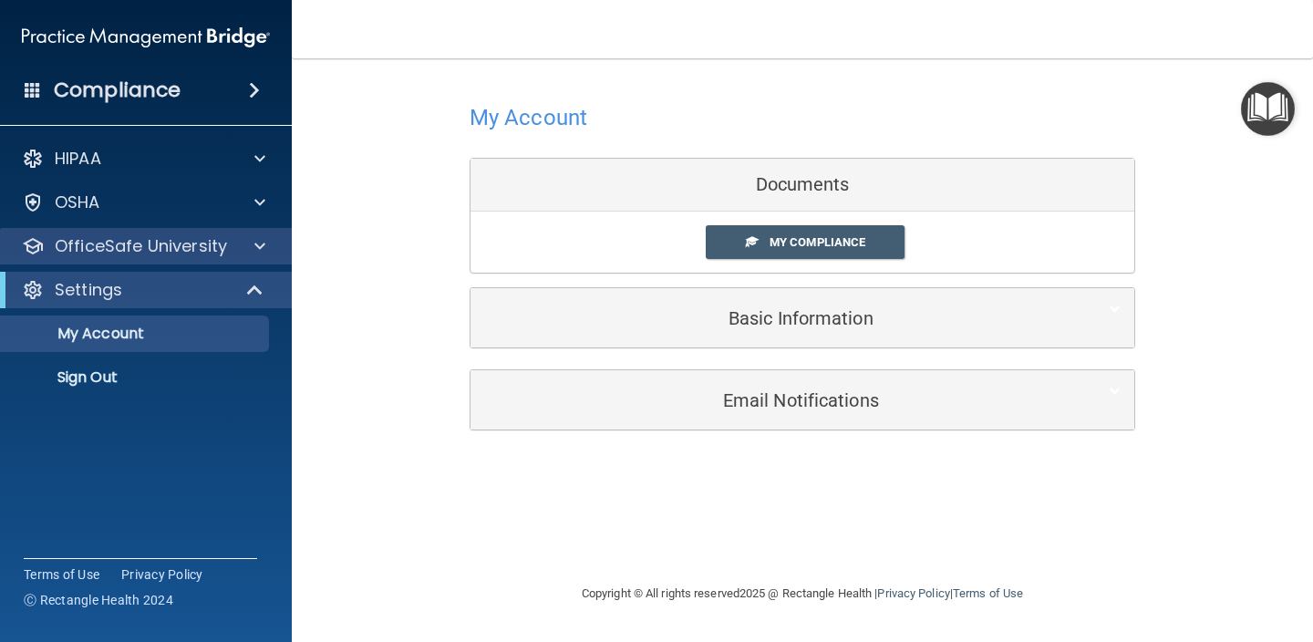
click at [265, 250] on span at bounding box center [259, 246] width 11 height 22
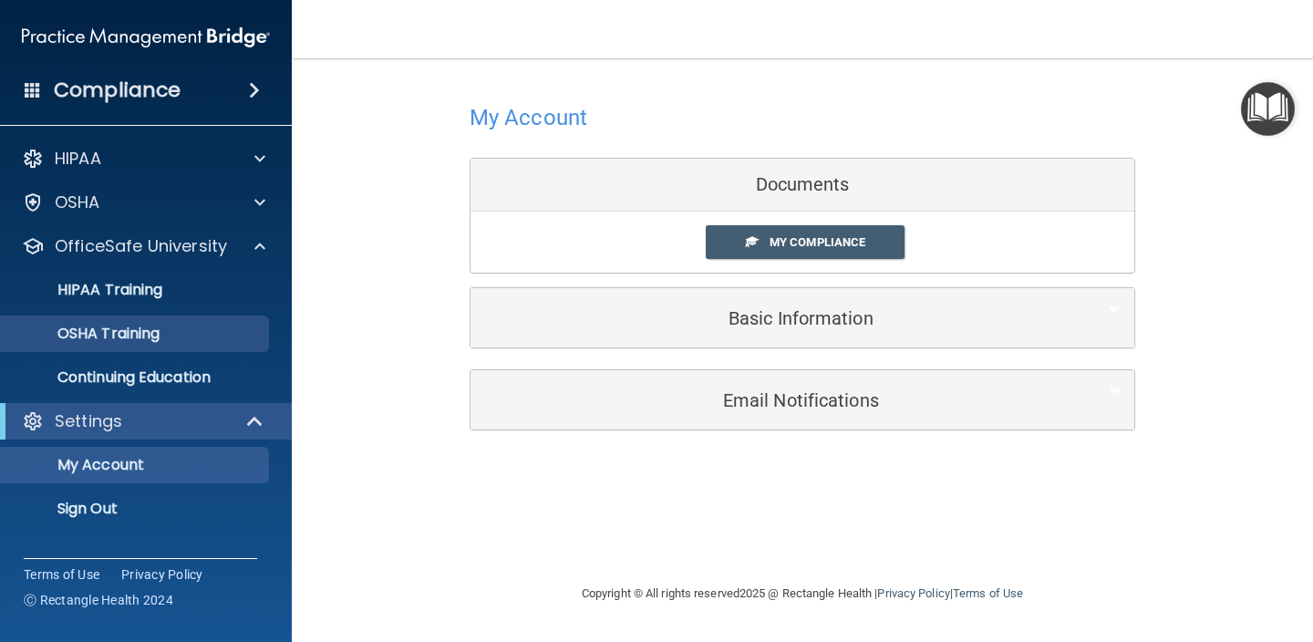
click at [235, 321] on link "OSHA Training" at bounding box center [125, 334] width 287 height 36
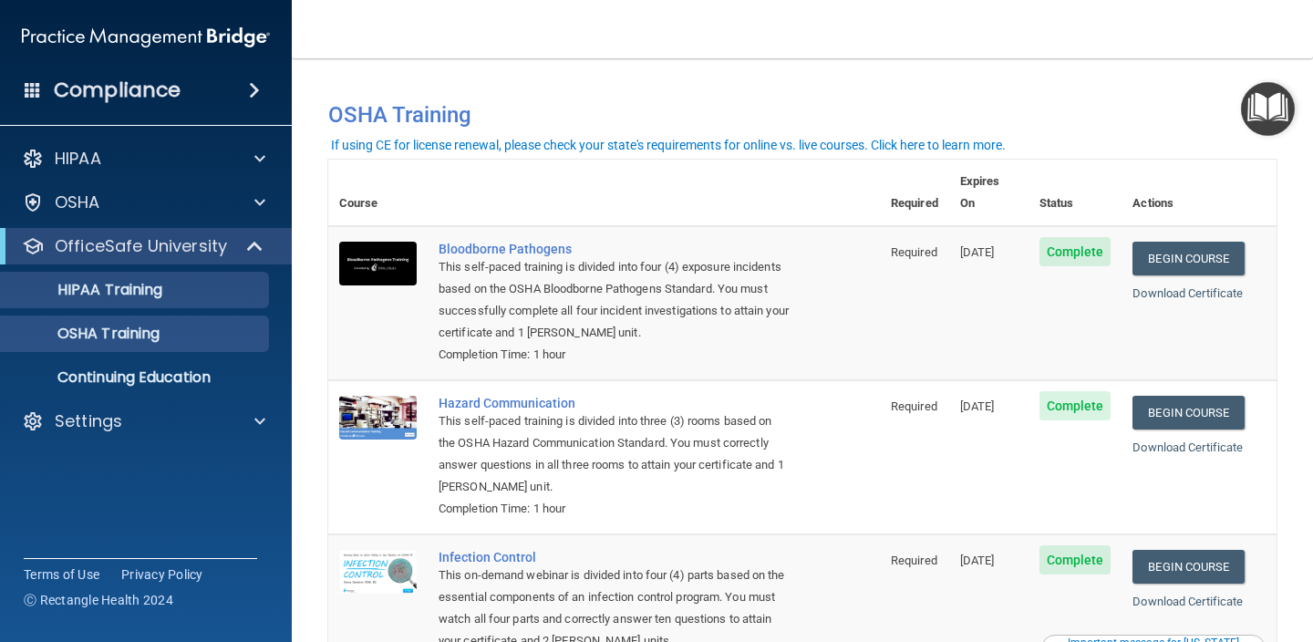
click at [210, 297] on div "HIPAA Training" at bounding box center [136, 290] width 249 height 18
